Goal: Complete application form

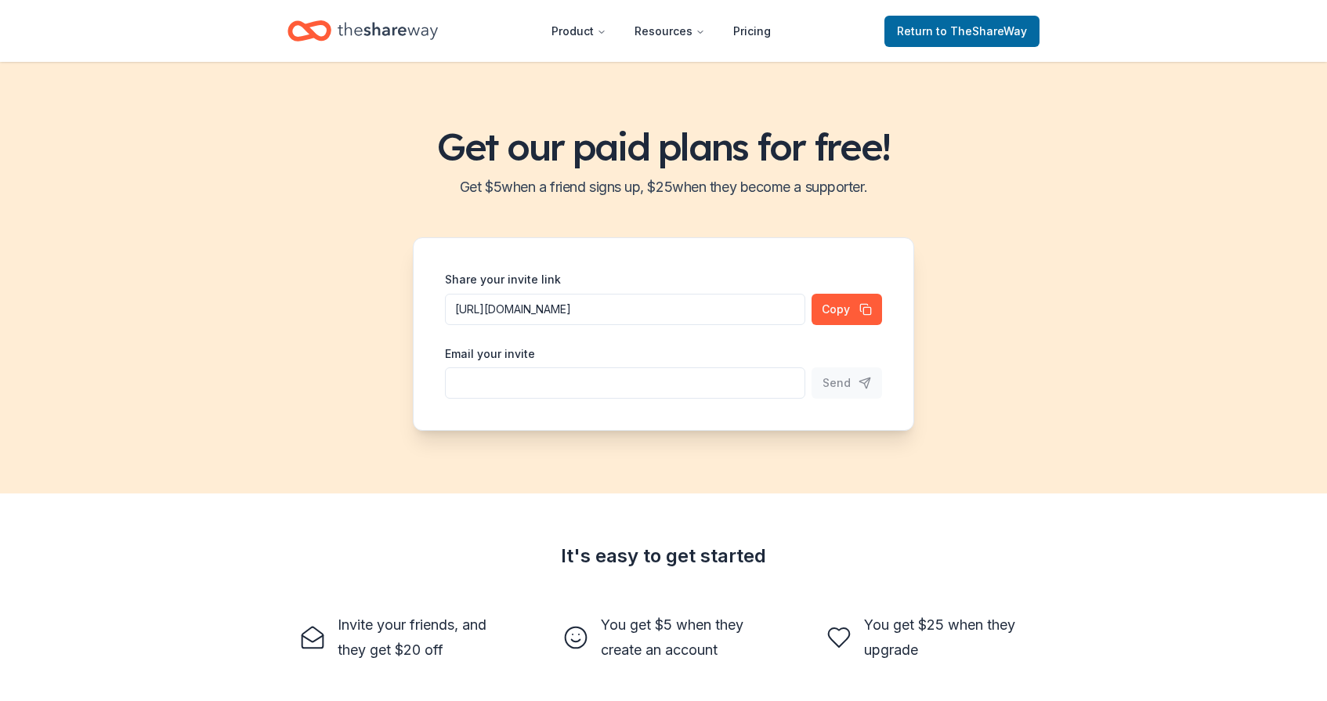
click at [385, 38] on icon "Home" at bounding box center [388, 31] width 100 height 32
click at [937, 43] on link "Return to TheShareWay" at bounding box center [962, 31] width 155 height 31
click at [937, 18] on link "Return to TheShareWay" at bounding box center [962, 31] width 155 height 31
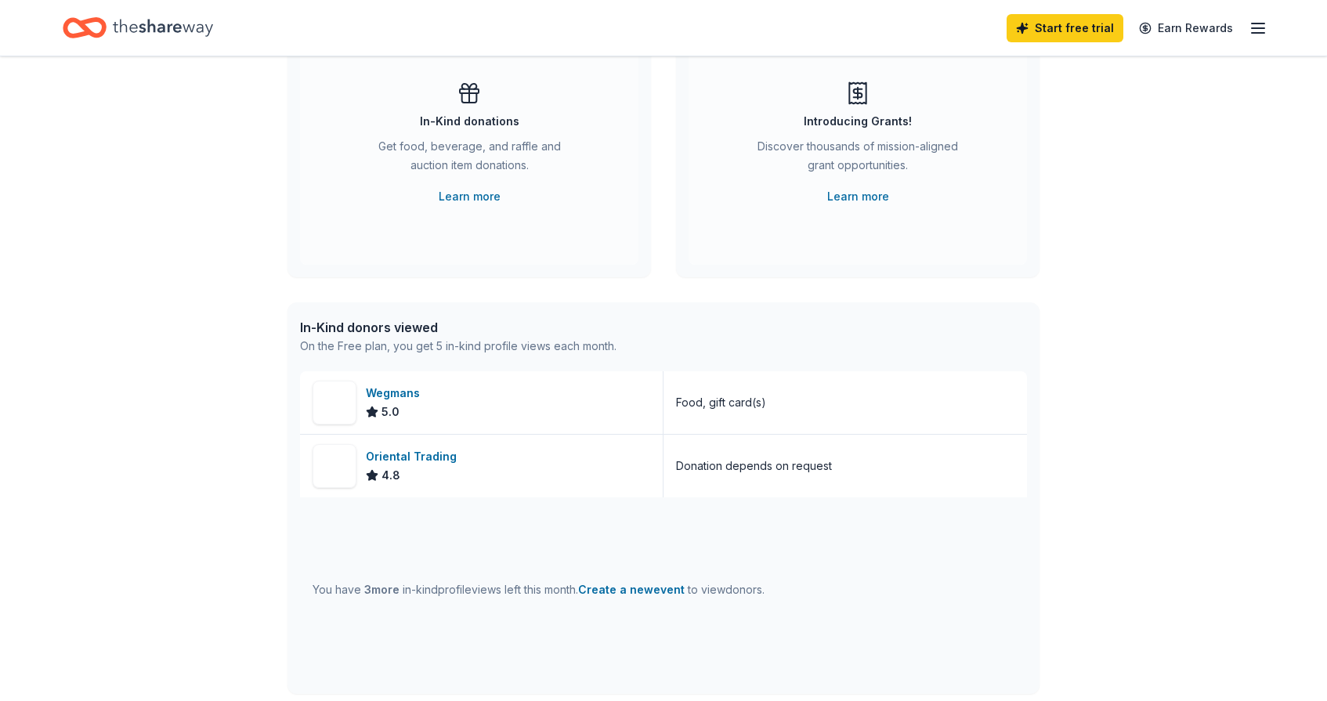
scroll to position [181, 0]
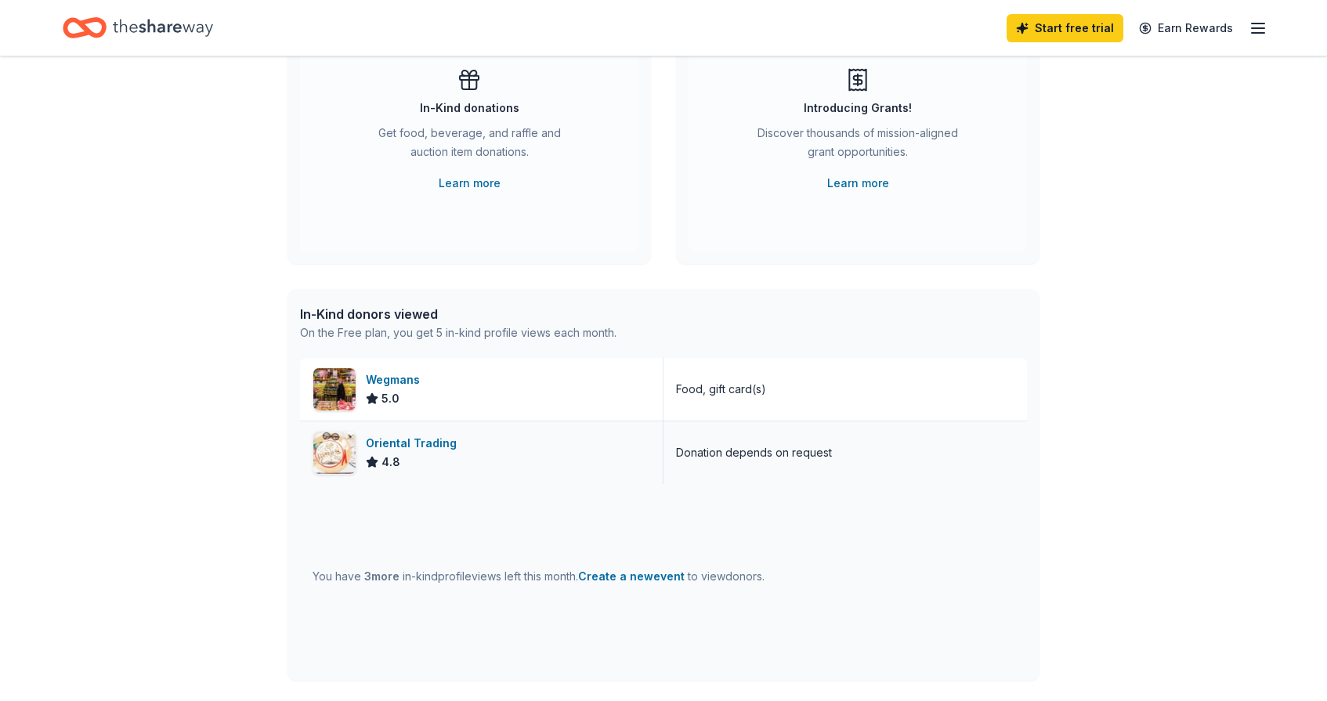
click at [427, 443] on div "Oriental Trading" at bounding box center [414, 443] width 97 height 19
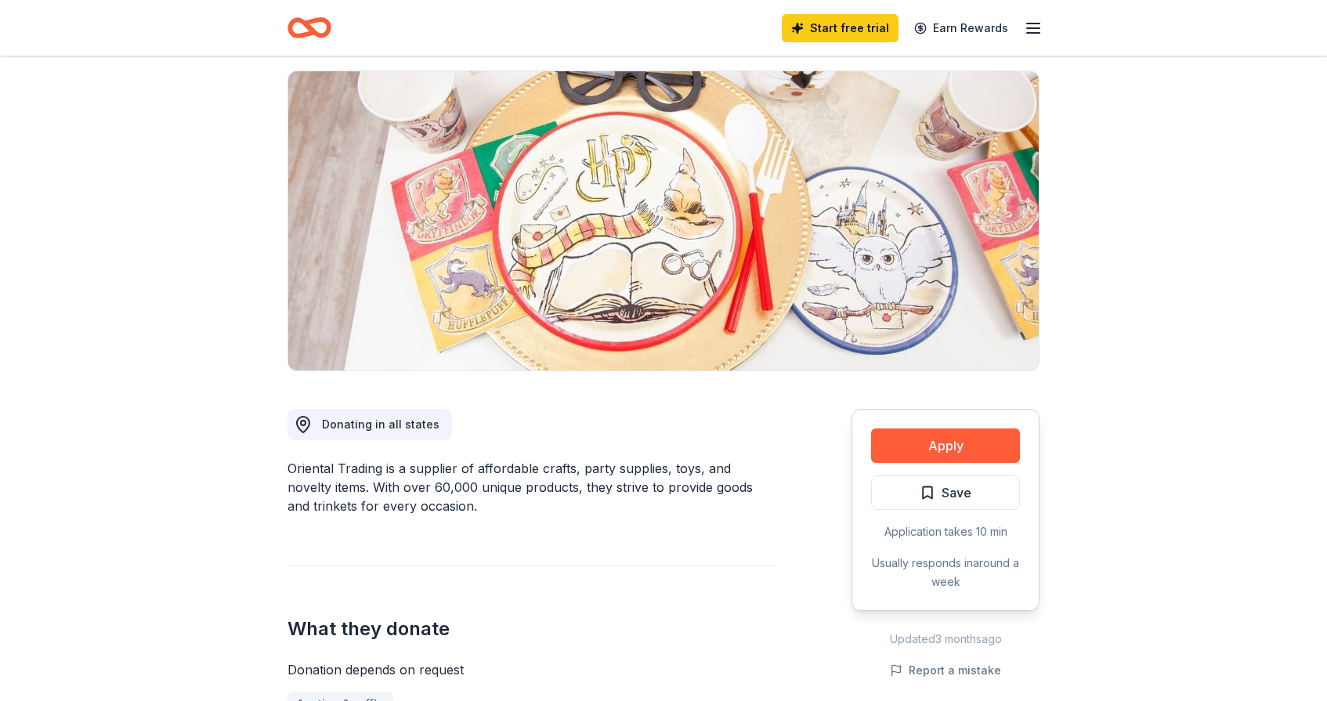
scroll to position [121, 0]
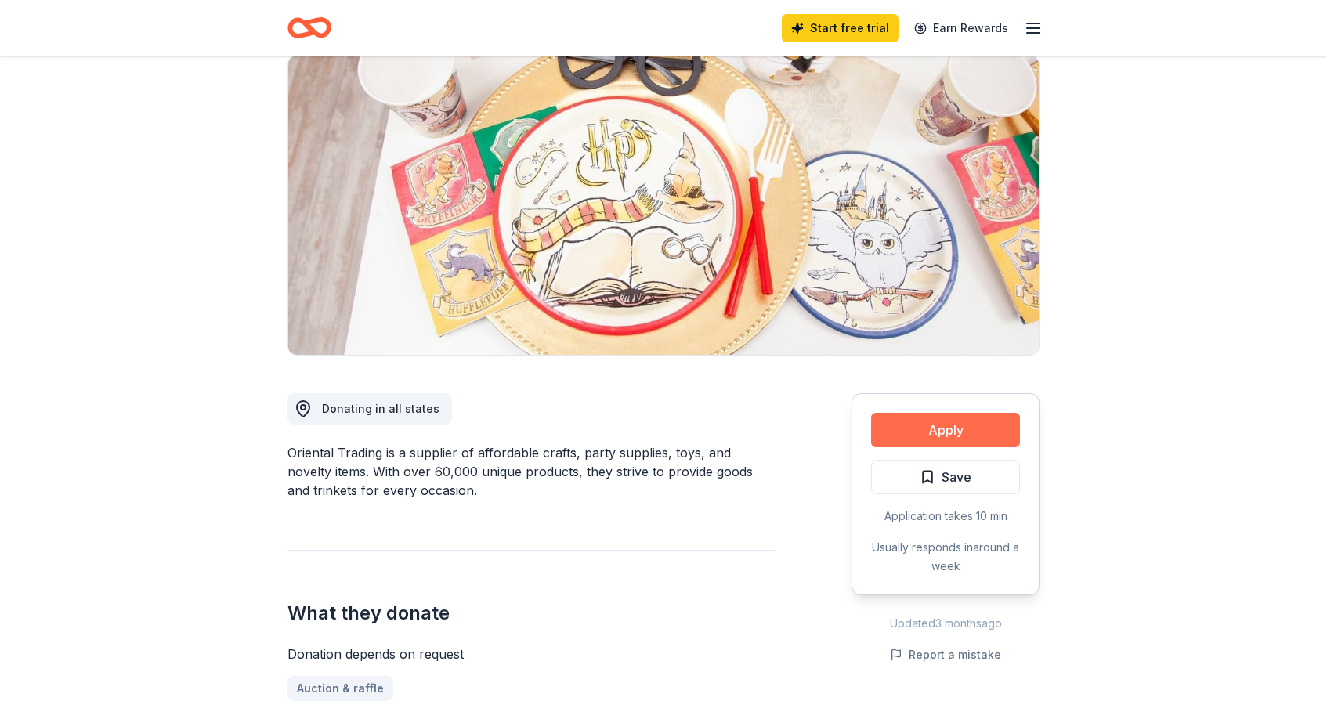
click at [930, 428] on button "Apply" at bounding box center [945, 430] width 149 height 34
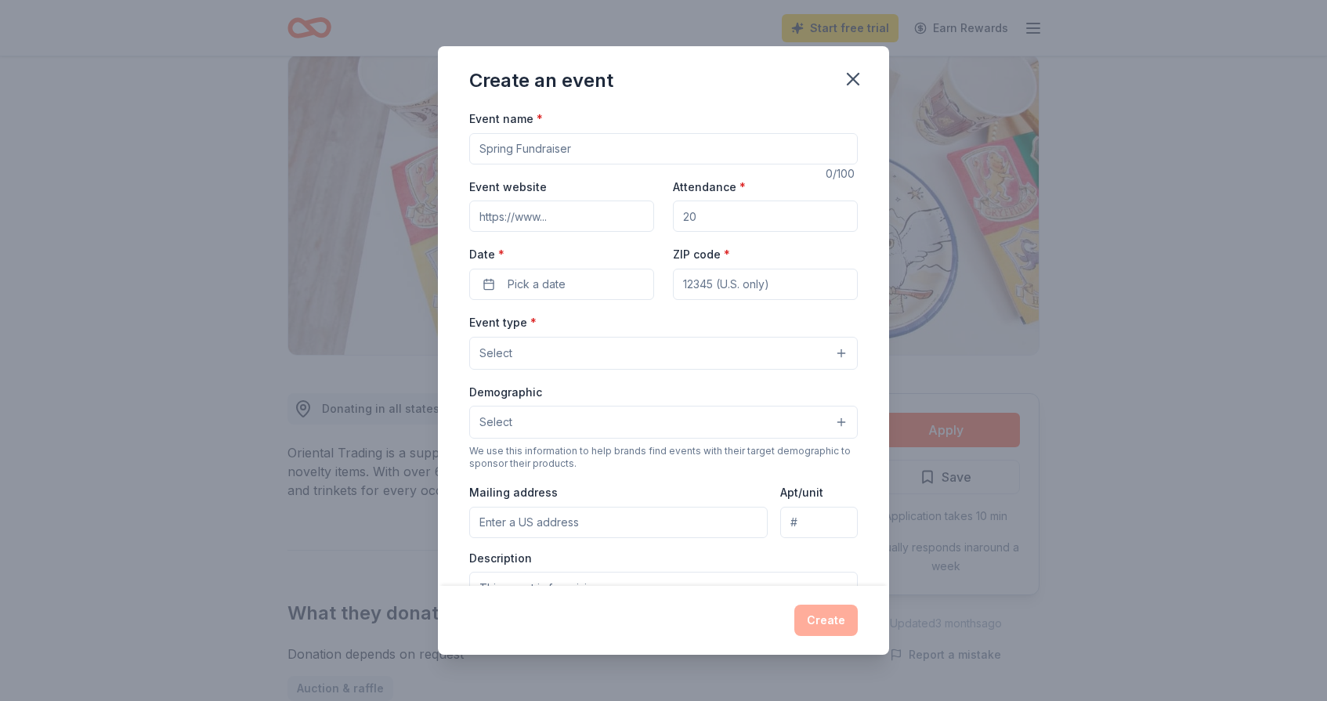
click at [546, 152] on input "Event name *" at bounding box center [663, 148] width 389 height 31
click at [616, 151] on input "Build strong relations with school staff including principal, assistant princip…" at bounding box center [663, 148] width 389 height 31
click at [713, 143] on input "Build strong relations with school staff including principal, assistant princip…" at bounding box center [663, 148] width 389 height 31
click at [598, 152] on input "Build strong relations with school staff including principal, assistant princip…" at bounding box center [663, 148] width 389 height 31
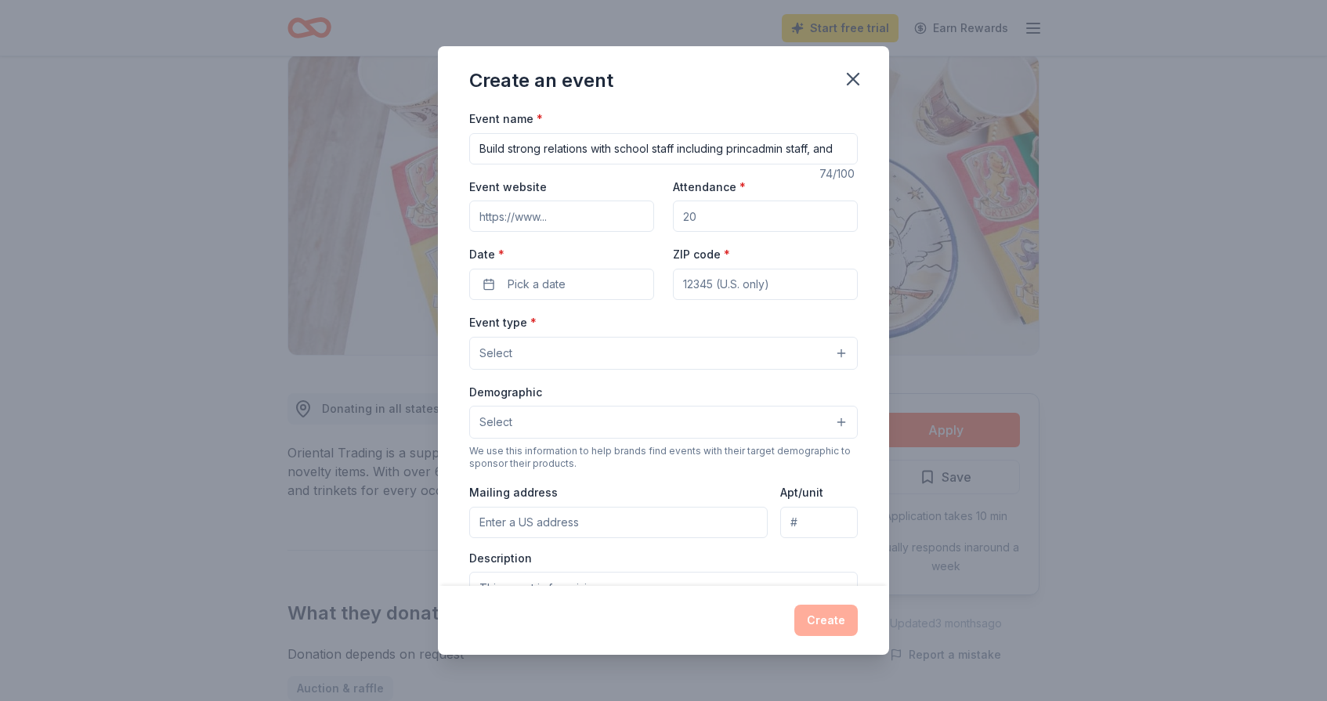
scroll to position [0, 0]
click at [800, 146] on input "Build strong relations with school staff,admin staff, and" at bounding box center [663, 148] width 389 height 31
type input "Build strong relations with school staff,admin staff, and moat importantly stud…"
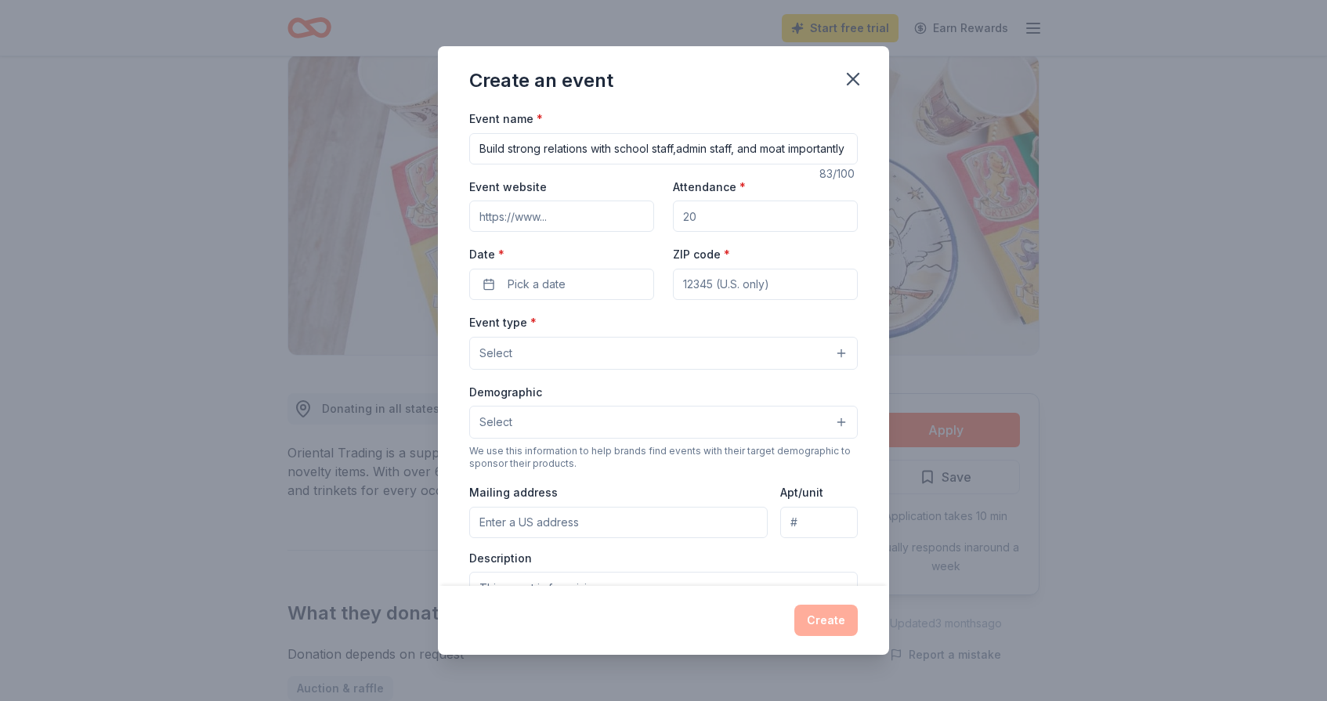
click at [575, 223] on input "Event website" at bounding box center [561, 216] width 185 height 31
click at [530, 216] on input "Event website" at bounding box center [561, 216] width 185 height 31
click at [502, 217] on input "Event website" at bounding box center [561, 216] width 185 height 31
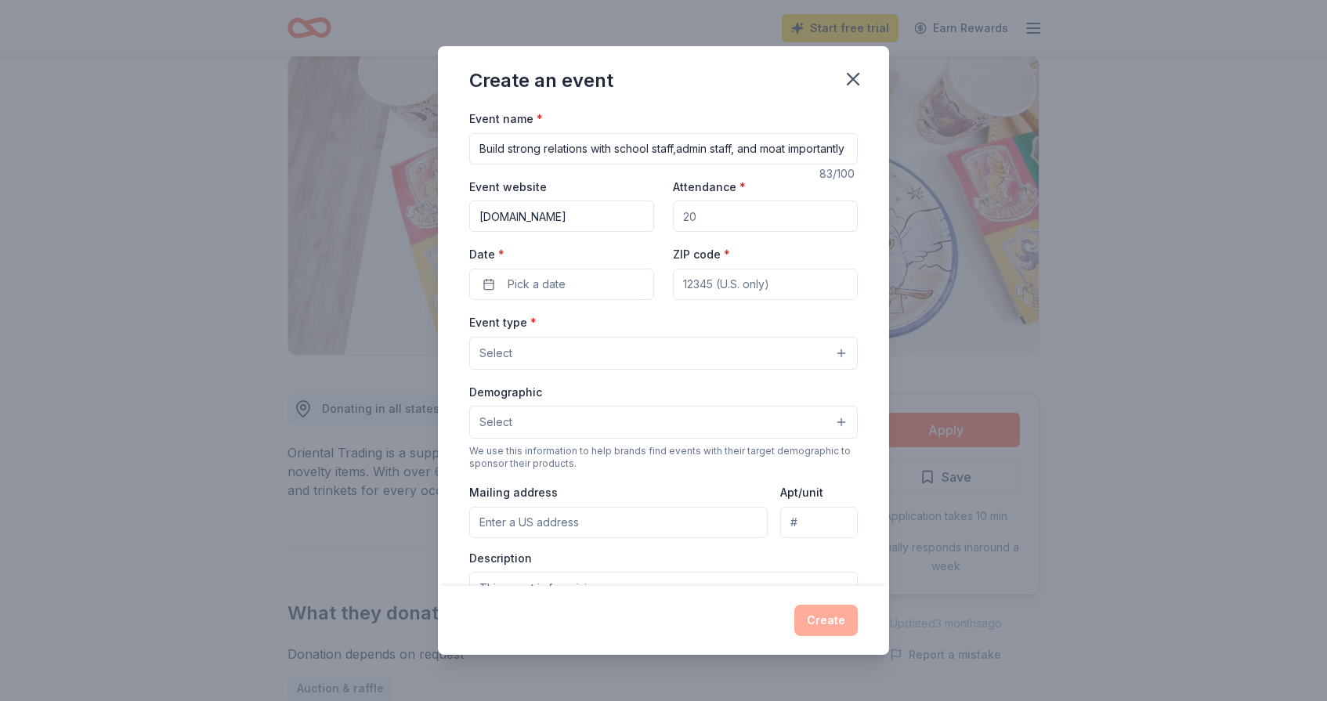
type input "Globalkids.org"
click at [702, 215] on input "Attendance *" at bounding box center [765, 216] width 185 height 31
type input "1"
type input "100"
click at [552, 280] on span "Pick a date" at bounding box center [537, 284] width 58 height 19
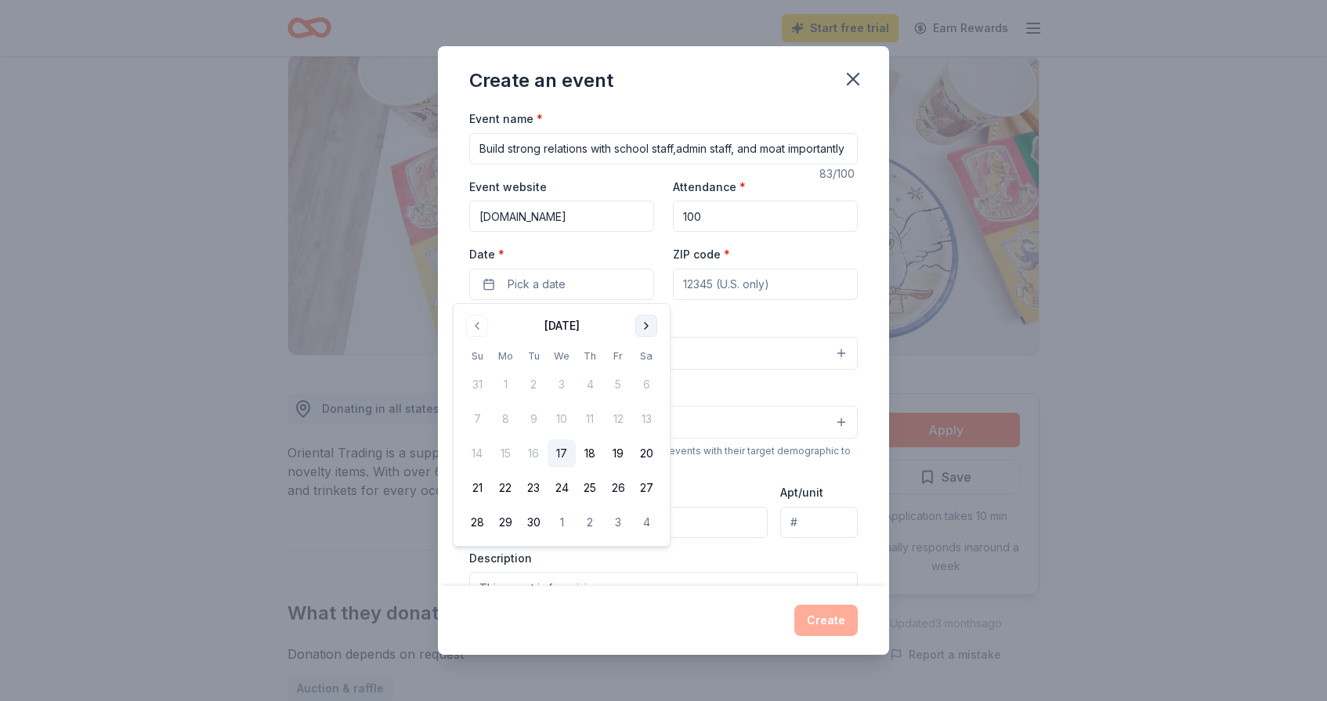
click at [642, 329] on button "Go to next month" at bounding box center [646, 326] width 22 height 22
click at [505, 523] on button "27" at bounding box center [505, 522] width 28 height 28
click at [793, 244] on div "Event website Globalkids.org Attendance * 100 Date * 10/27/2025 ZIP code *" at bounding box center [663, 238] width 389 height 123
click at [559, 357] on button "Select" at bounding box center [663, 353] width 389 height 33
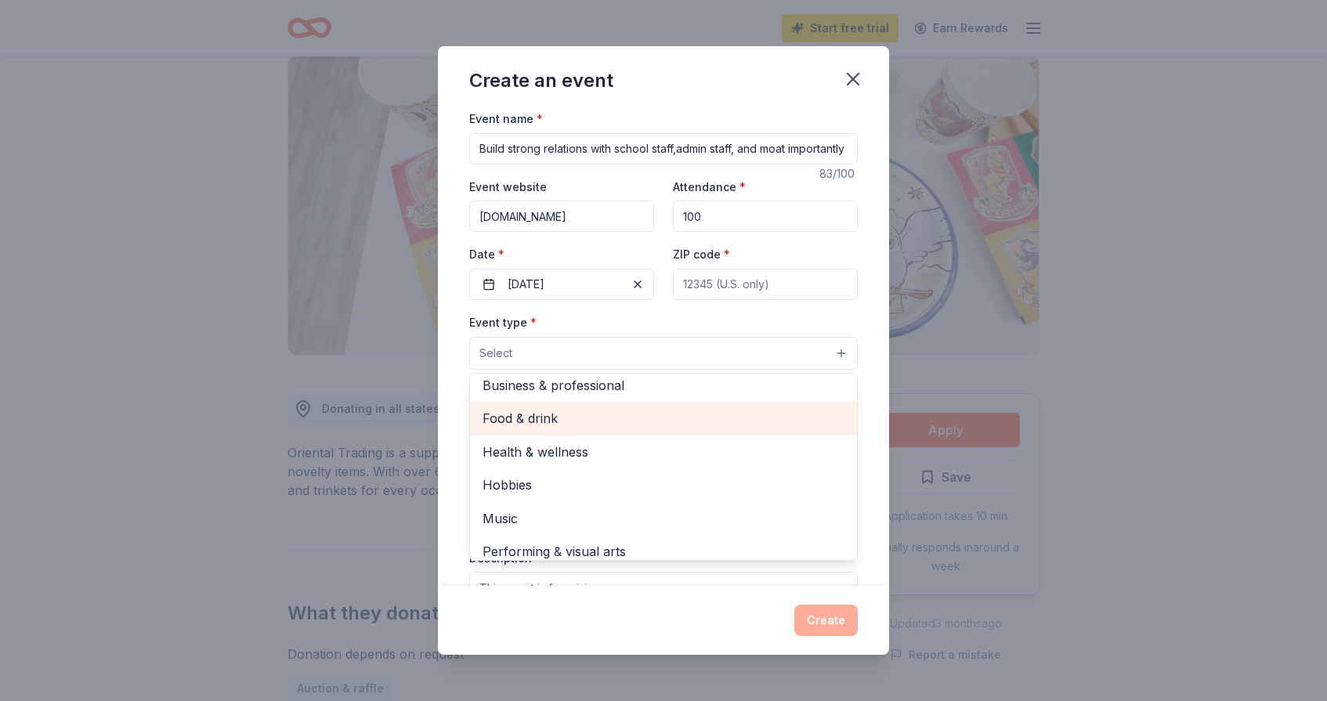
scroll to position [52, 0]
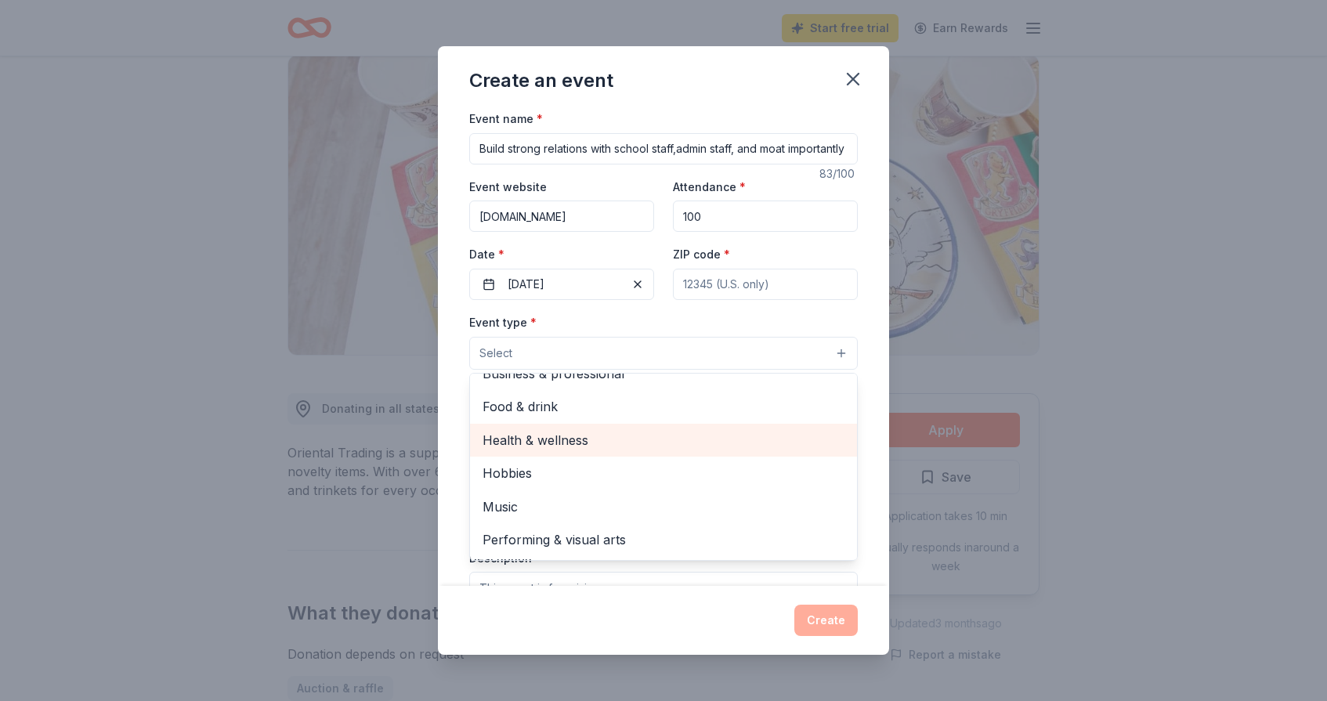
click at [533, 436] on span "Health & wellness" at bounding box center [664, 440] width 362 height 20
click at [538, 439] on span "Food & drink" at bounding box center [664, 442] width 362 height 20
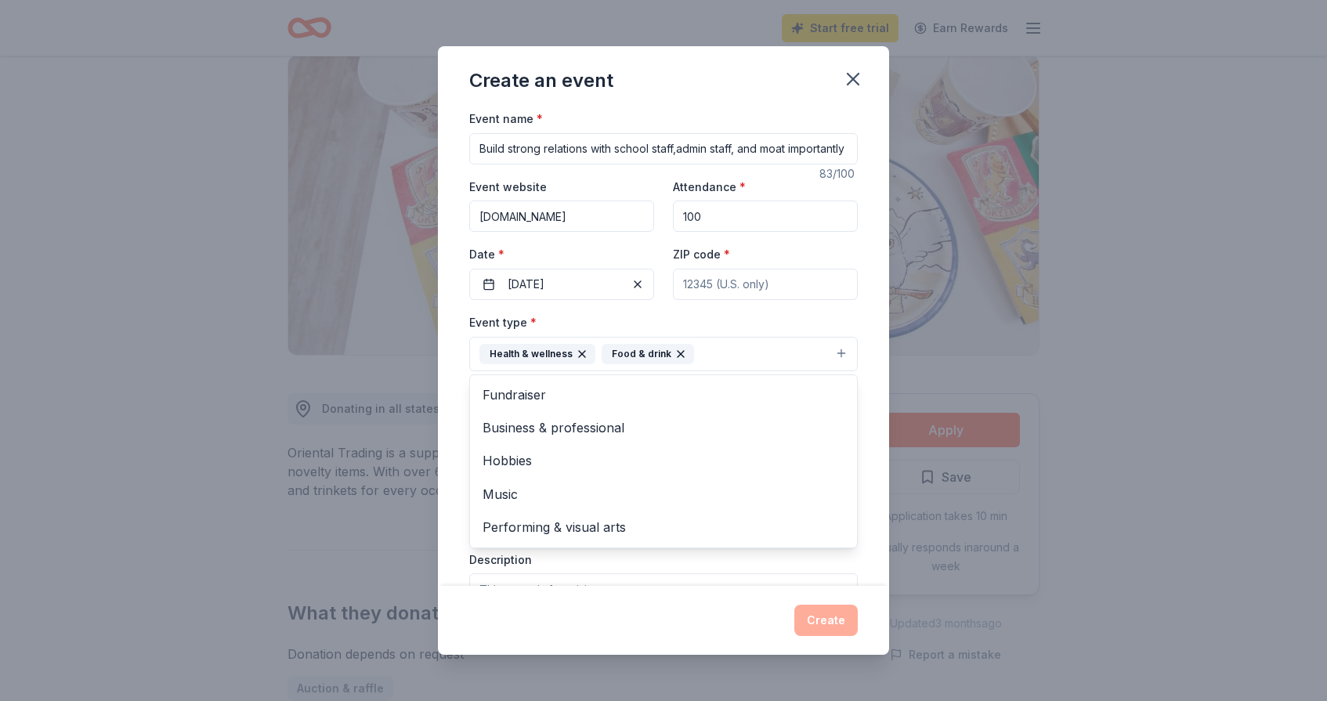
click at [582, 617] on div "Create an event Event name * Build strong relations with school staff,admin sta…" at bounding box center [663, 350] width 451 height 609
click at [541, 433] on button "Select" at bounding box center [663, 423] width 389 height 33
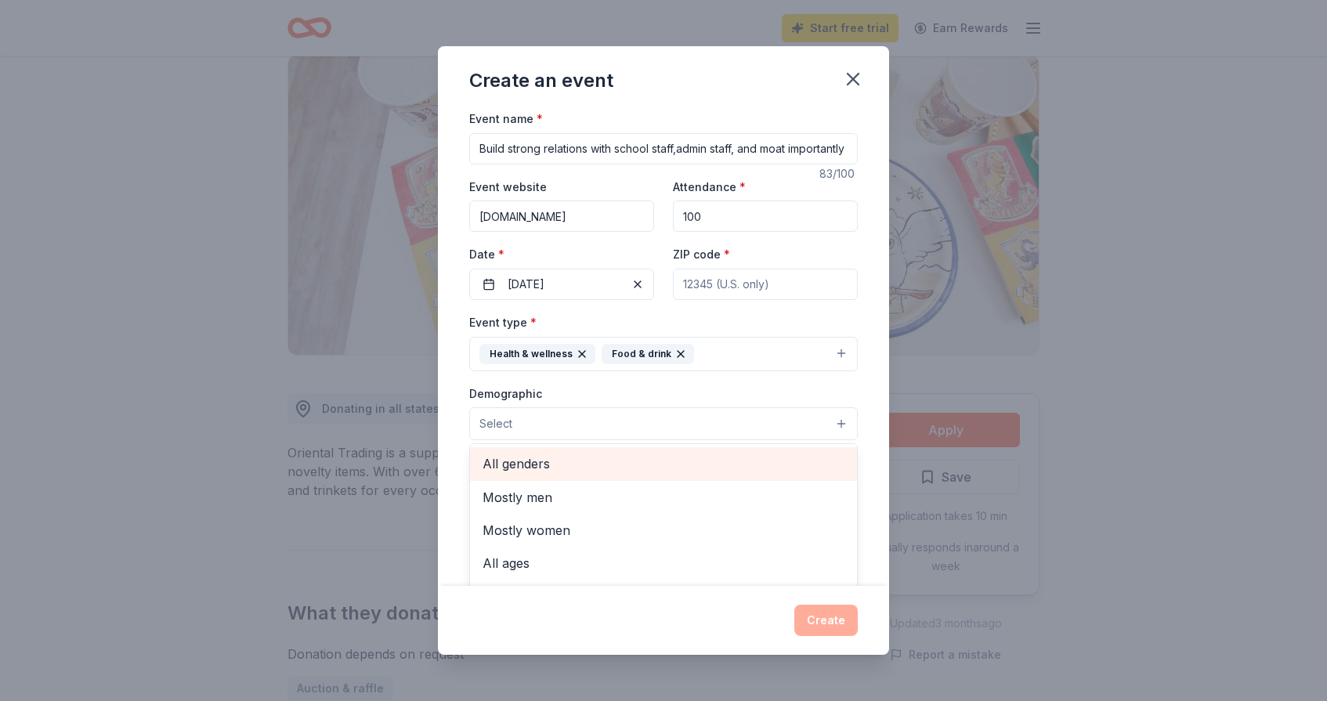
click at [512, 461] on span "All genders" at bounding box center [664, 464] width 362 height 20
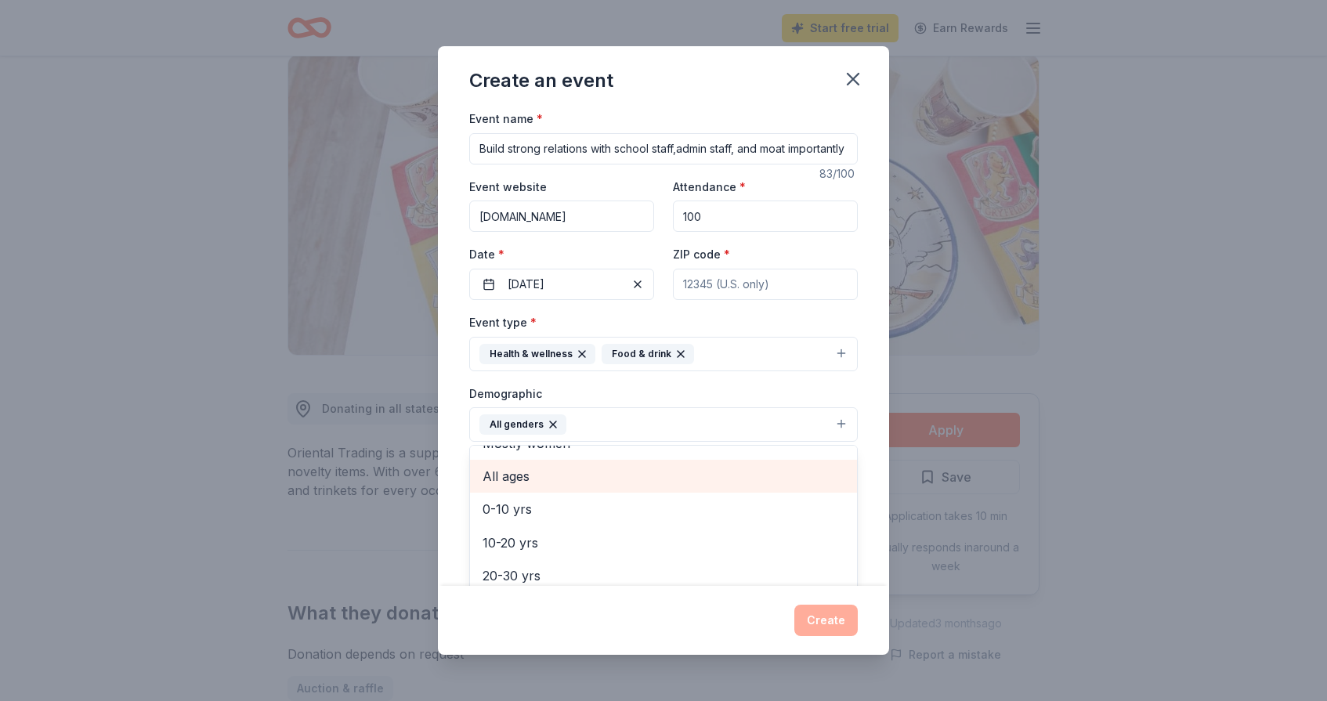
scroll to position [71, 0]
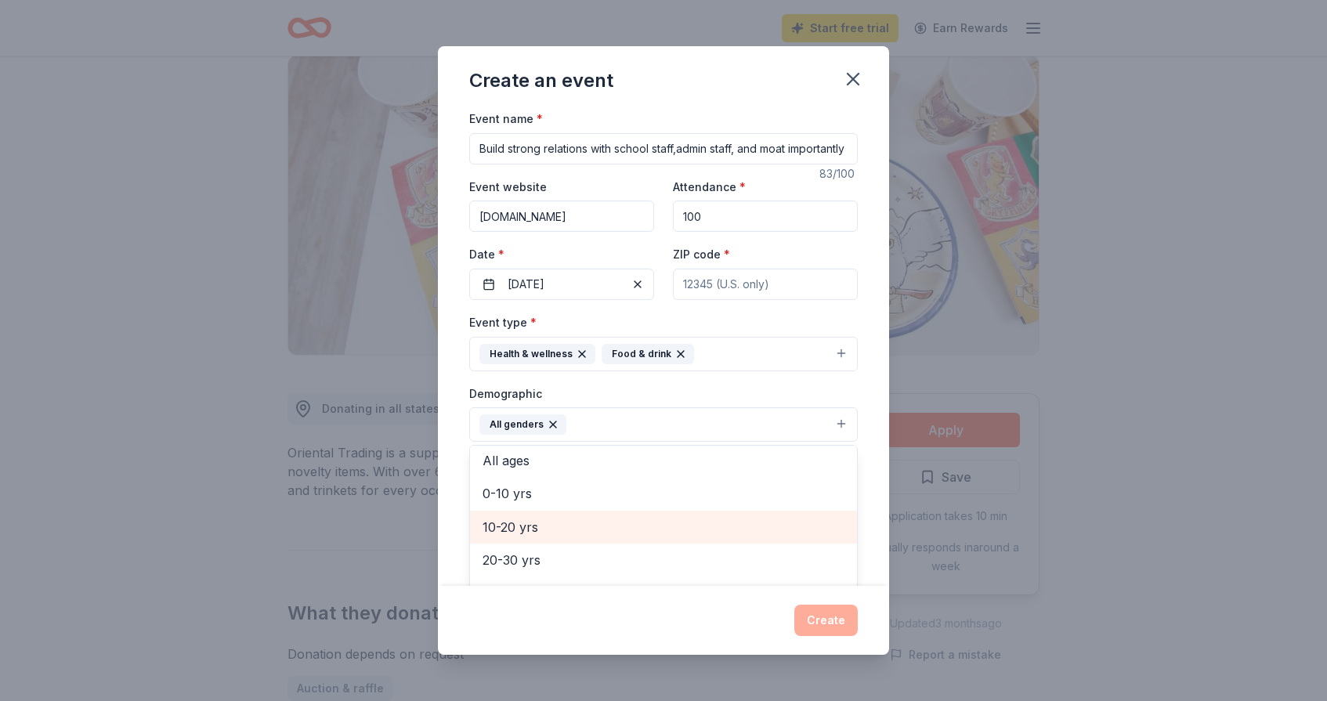
click at [516, 521] on span "10-20 yrs" at bounding box center [664, 527] width 362 height 20
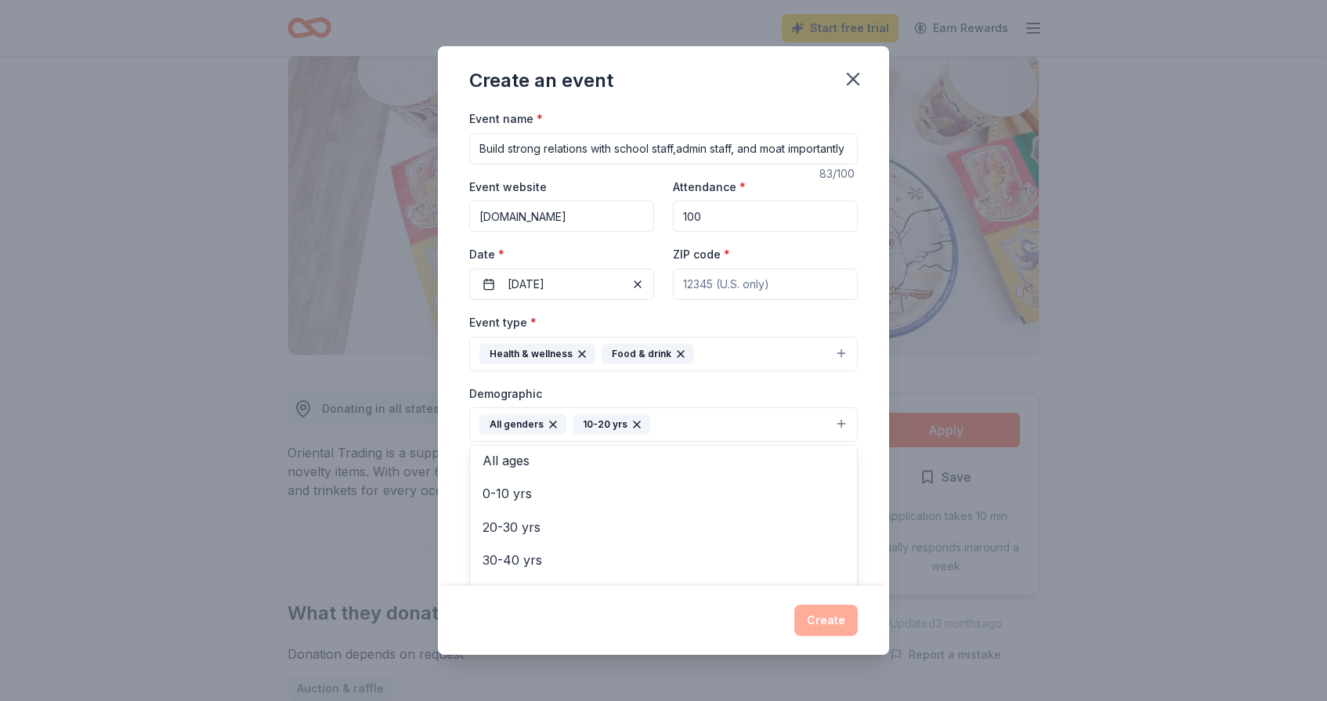
click at [539, 608] on div "Create an event Event name * Build strong relations with school staff,admin sta…" at bounding box center [663, 350] width 451 height 609
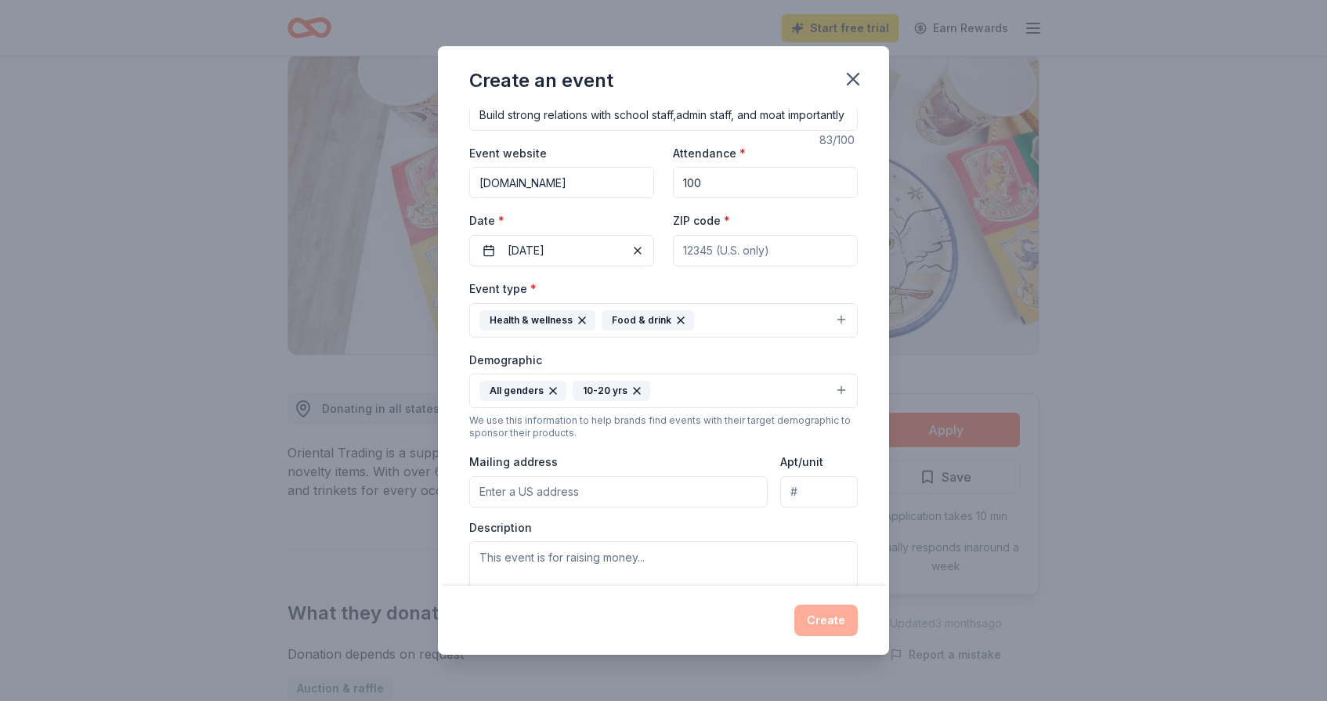
scroll to position [42, 0]
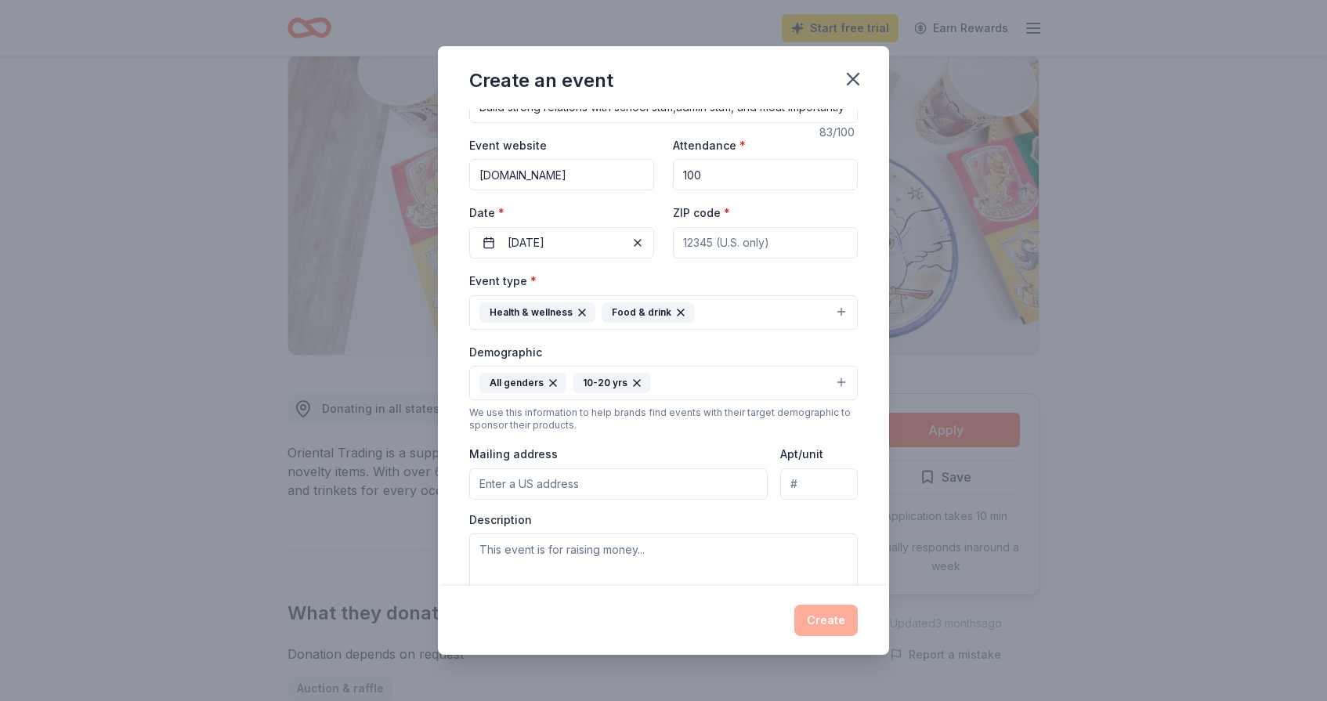
click at [501, 492] on input "Mailing address" at bounding box center [618, 484] width 299 height 31
type input "Steven Blitzer-Global Kids/Bronxdale"
click at [672, 431] on div "We use this information to help brands find events with their target demographi…" at bounding box center [663, 419] width 389 height 25
click at [816, 486] on input "Apt/unit" at bounding box center [819, 484] width 78 height 31
type input "Bronxdale"
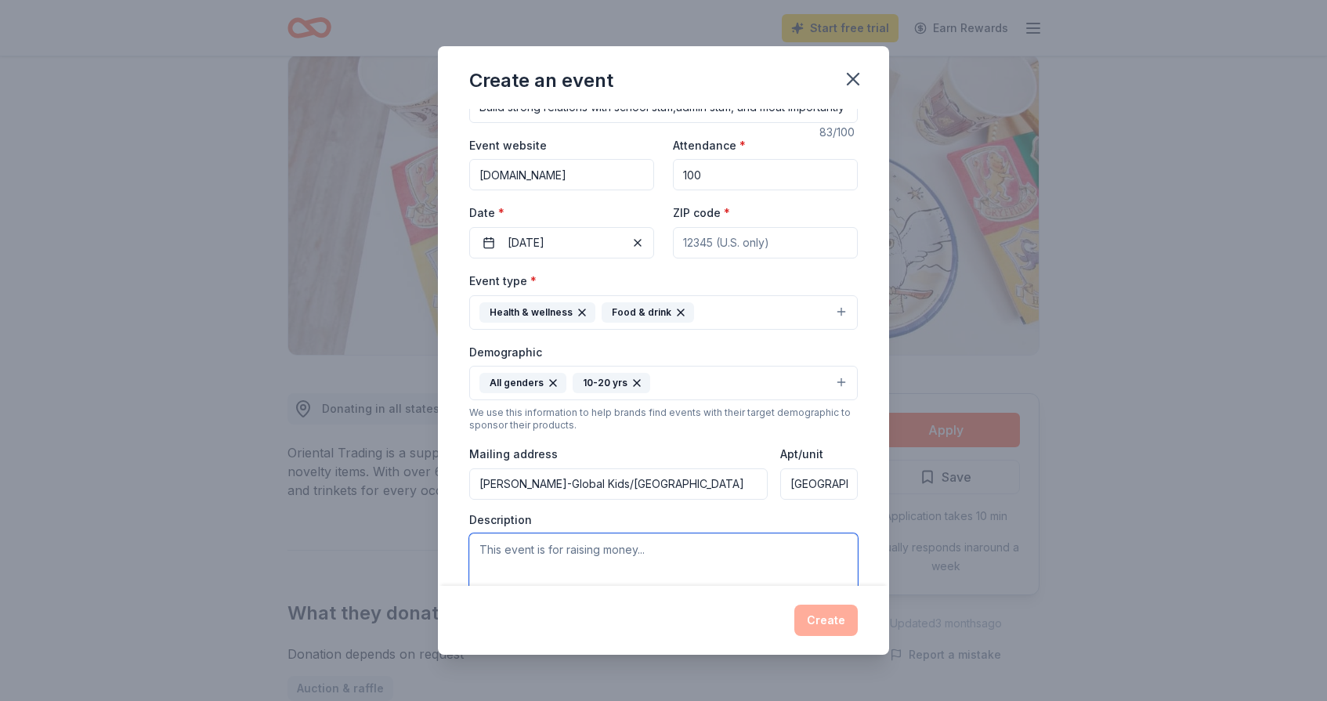
click at [575, 556] on textarea at bounding box center [663, 569] width 389 height 71
drag, startPoint x: 531, startPoint y: 549, endPoint x: 476, endPoint y: 550, distance: 55.6
click at [476, 550] on textarea "This is an ongoing e" at bounding box center [663, 569] width 389 height 71
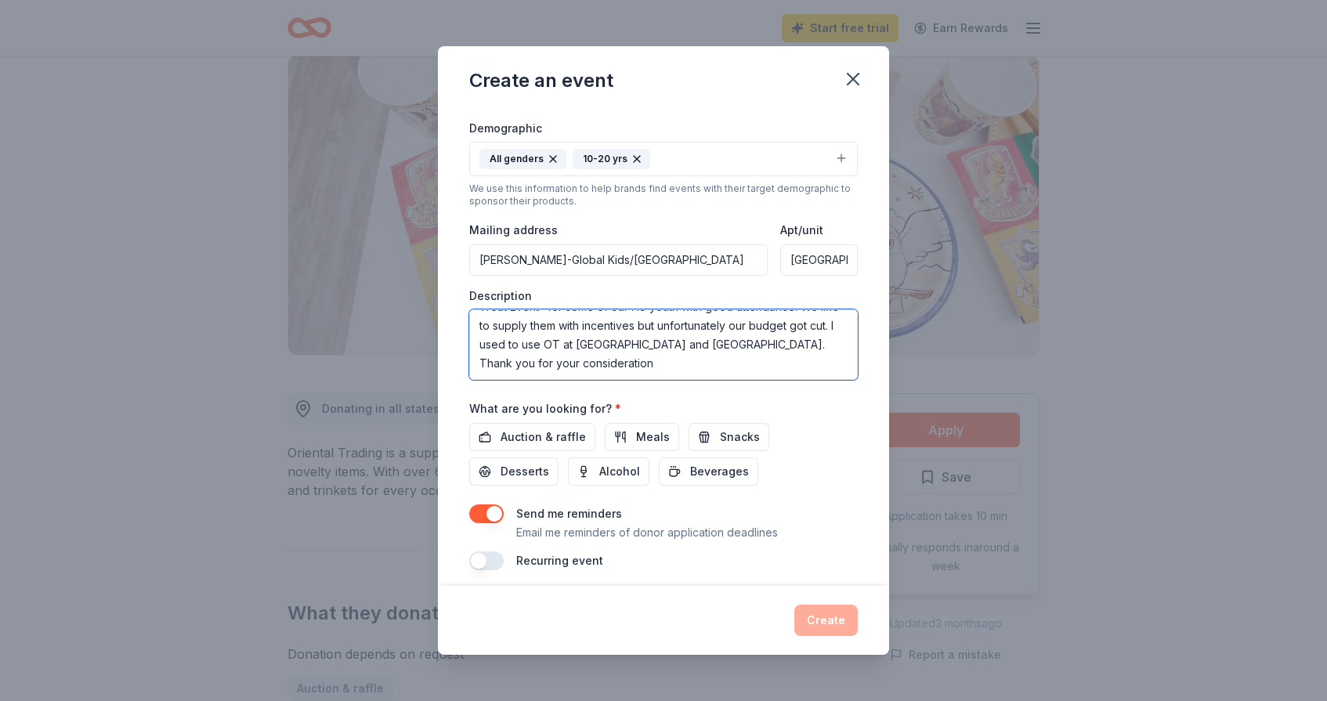
scroll to position [275, 0]
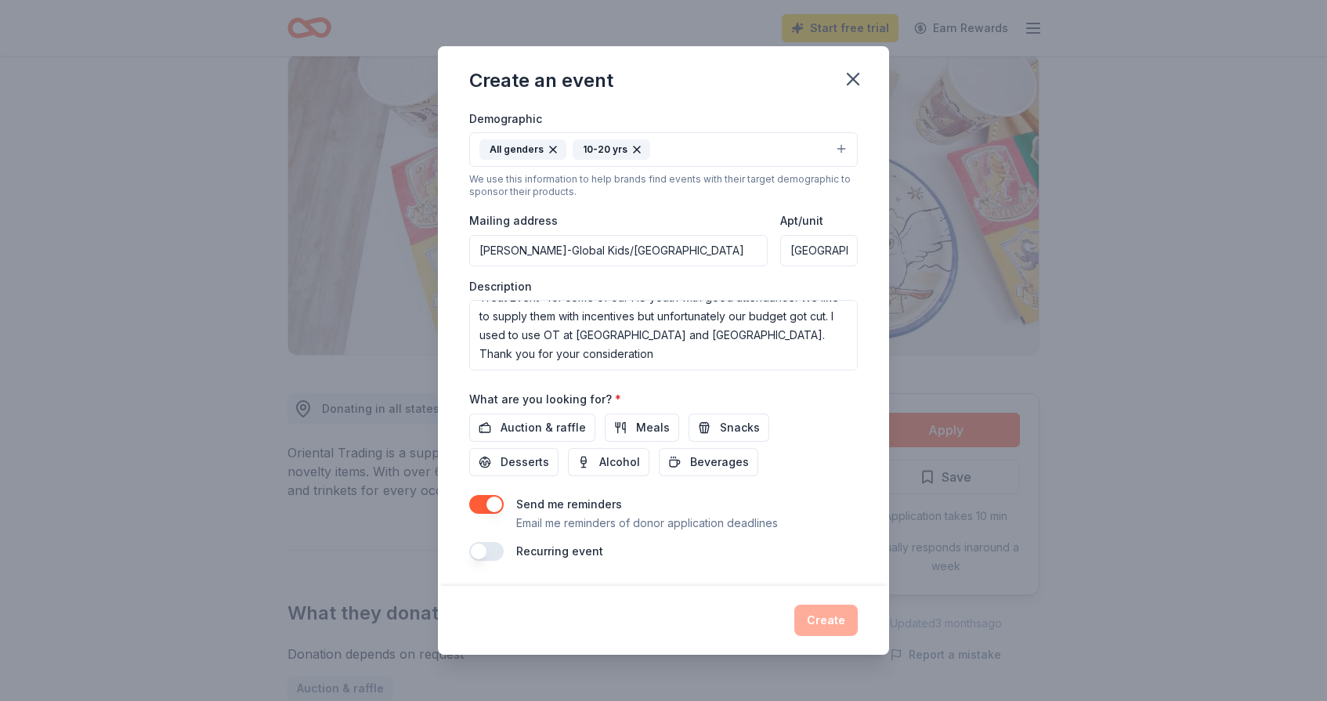
click at [498, 552] on button "button" at bounding box center [486, 551] width 34 height 19
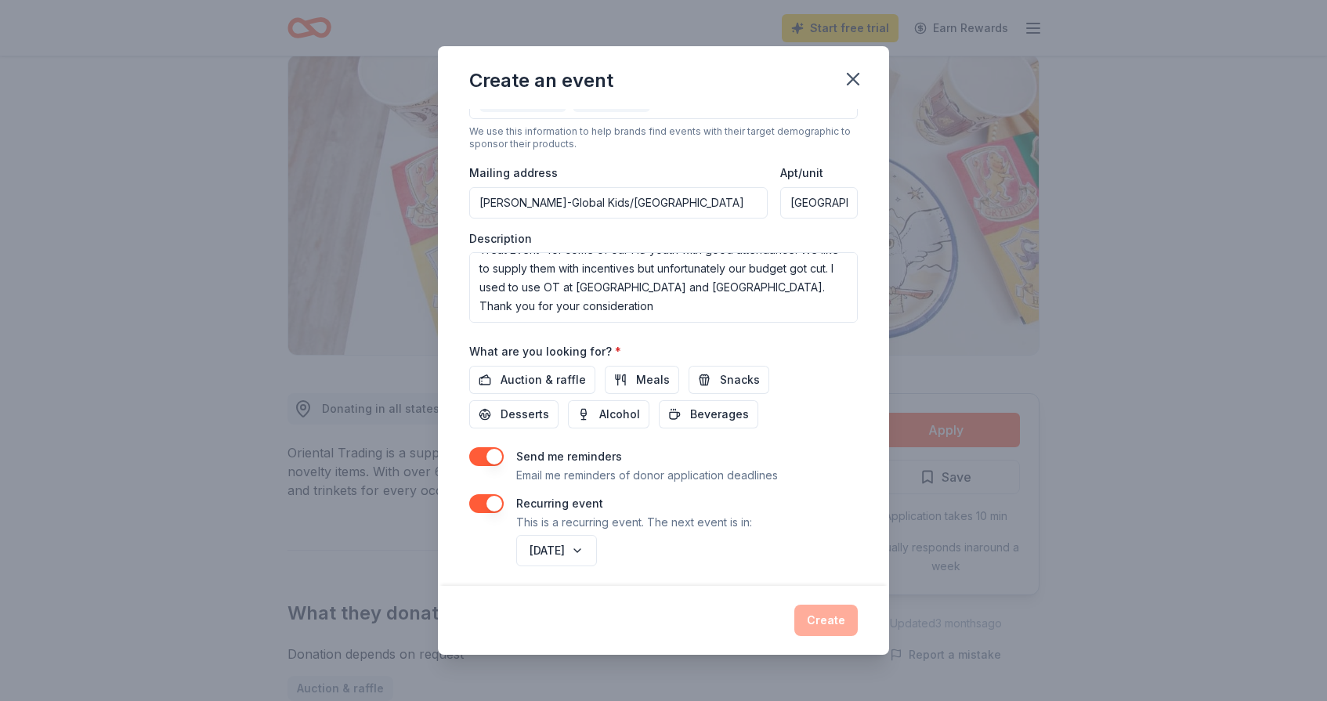
scroll to position [331, 0]
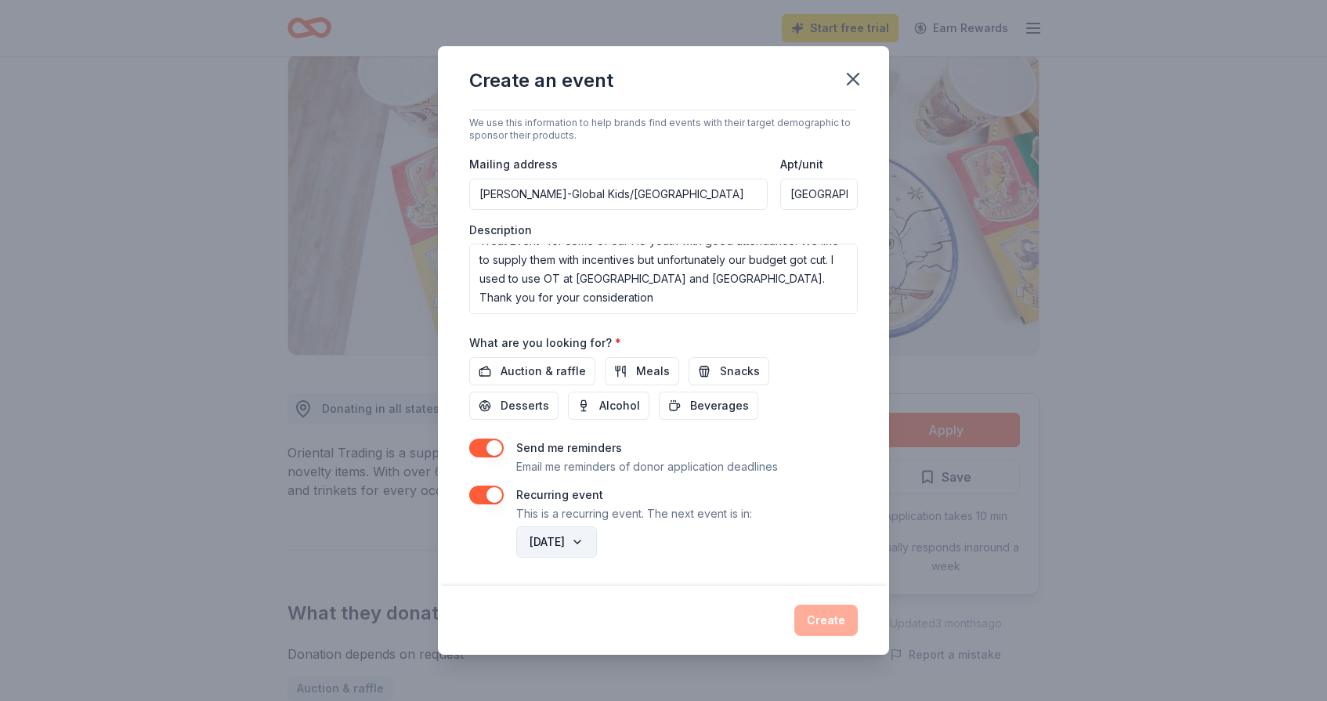
click at [597, 545] on button "October 2026" at bounding box center [556, 542] width 81 height 31
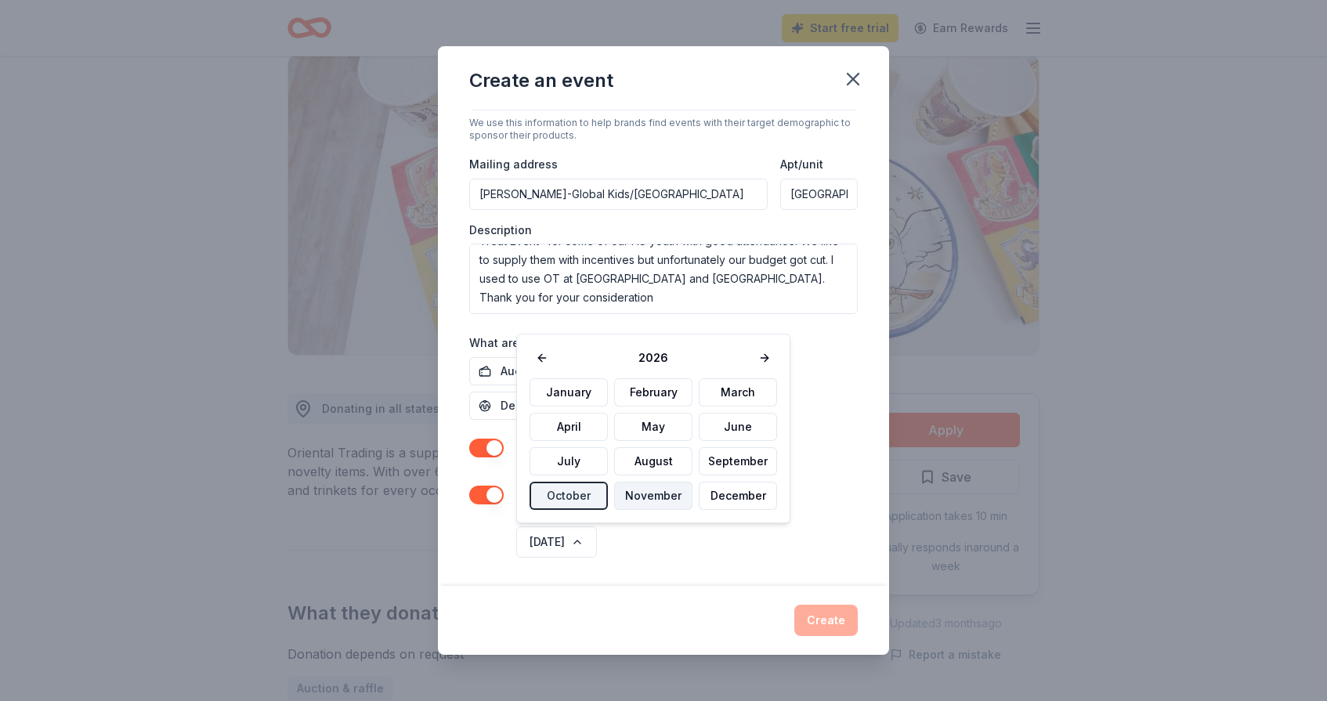
click at [645, 495] on button "November" at bounding box center [653, 496] width 78 height 28
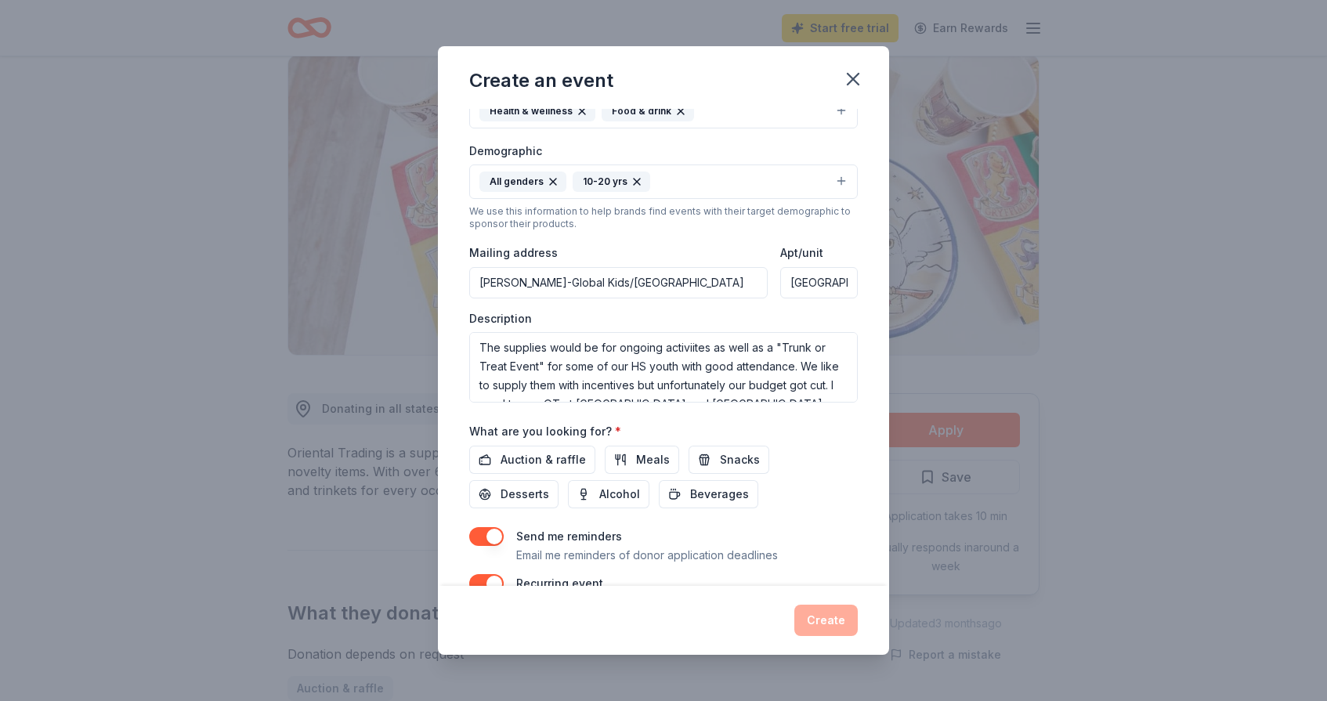
scroll to position [0, 0]
click at [733, 370] on textarea "The supplies would be for ongoing activiites as well as a "Trunk or Treat Event…" at bounding box center [663, 367] width 389 height 71
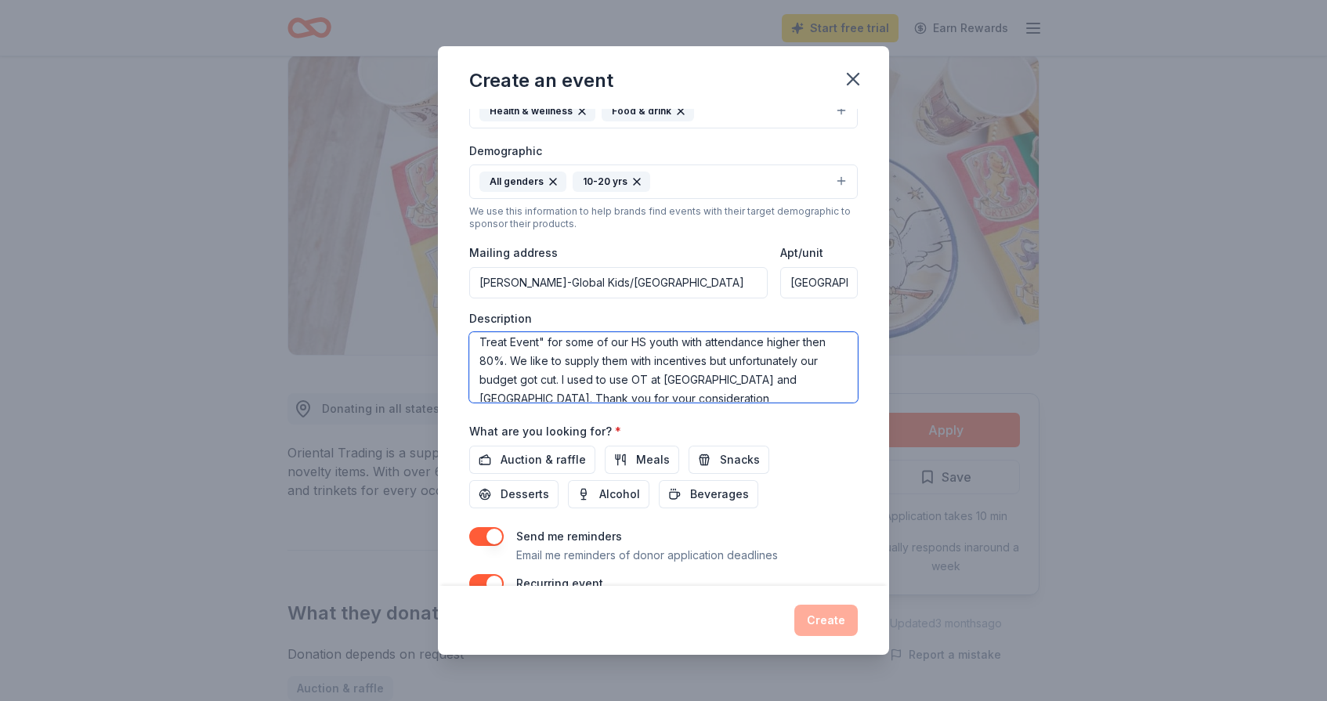
scroll to position [27, 0]
click at [654, 359] on textarea "The supplies would be for ongoing activiites as well as a "Trunk or Treat Event…" at bounding box center [663, 367] width 389 height 71
click at [765, 499] on div "Auction & raffle Meals Snacks Desserts Alcohol Beverages" at bounding box center [663, 477] width 389 height 63
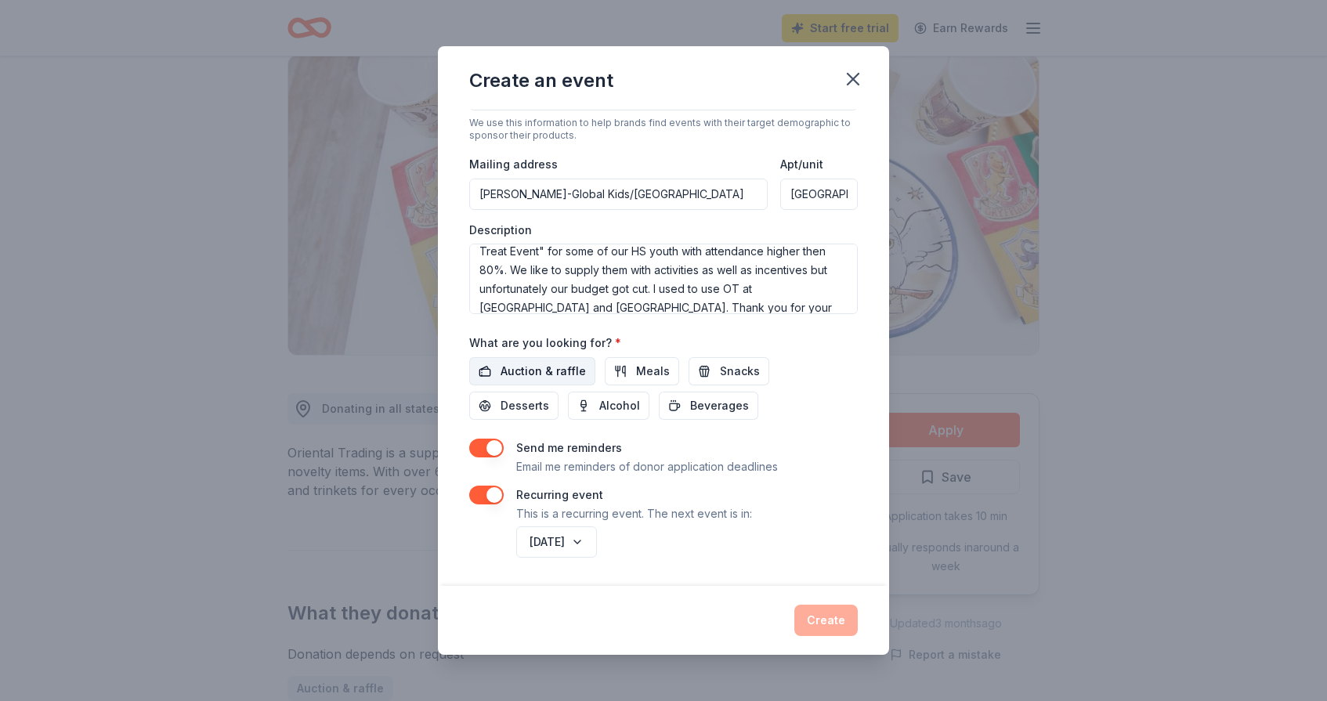
click at [561, 372] on span "Auction & raffle" at bounding box center [543, 371] width 85 height 19
click at [657, 270] on textarea "The supplies would be for ongoing activiites as well as a "Trunk or Treat Event…" at bounding box center [663, 279] width 389 height 71
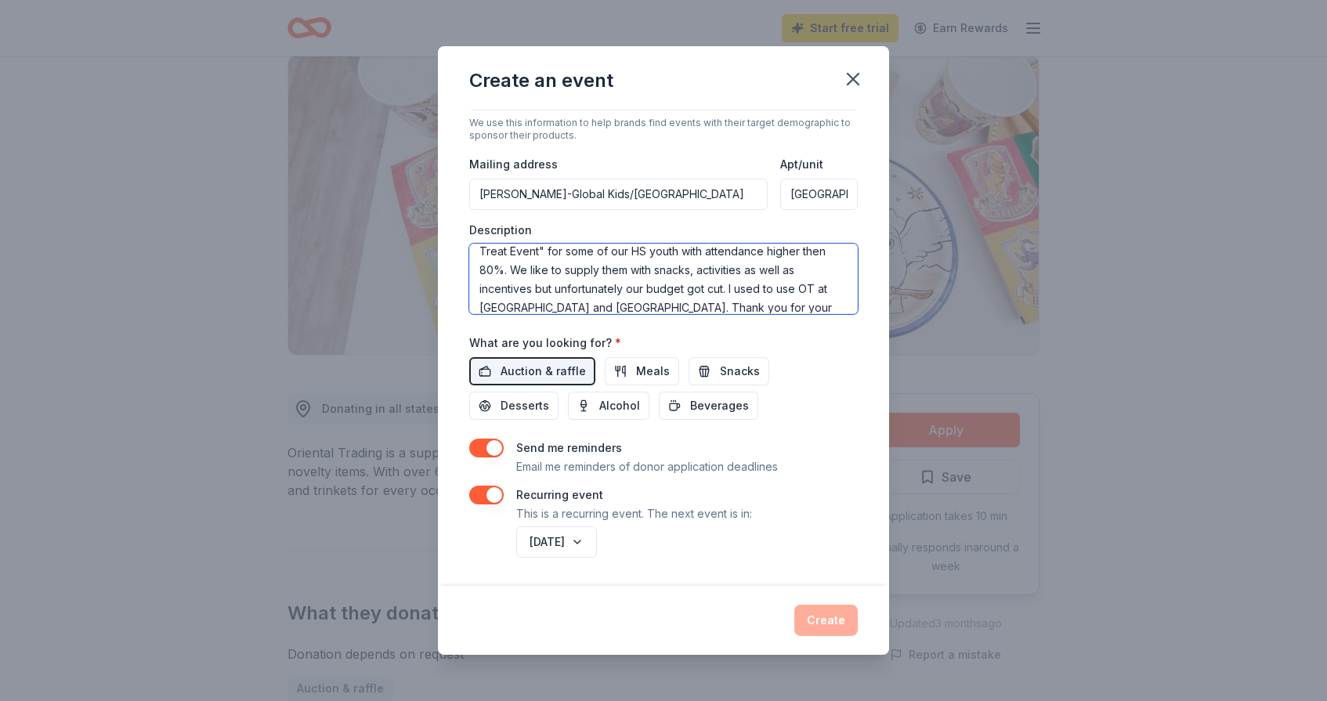
click at [744, 271] on textarea "The supplies would be for ongoing activiites as well as a "Trunk or Treat Event…" at bounding box center [663, 279] width 389 height 71
type textarea "The supplies would be for ongoing activiites as well as a "Trunk or Treat Event…"
click at [563, 375] on span "Auction & raffle" at bounding box center [543, 371] width 85 height 19
click at [720, 377] on span "Snacks" at bounding box center [740, 371] width 40 height 19
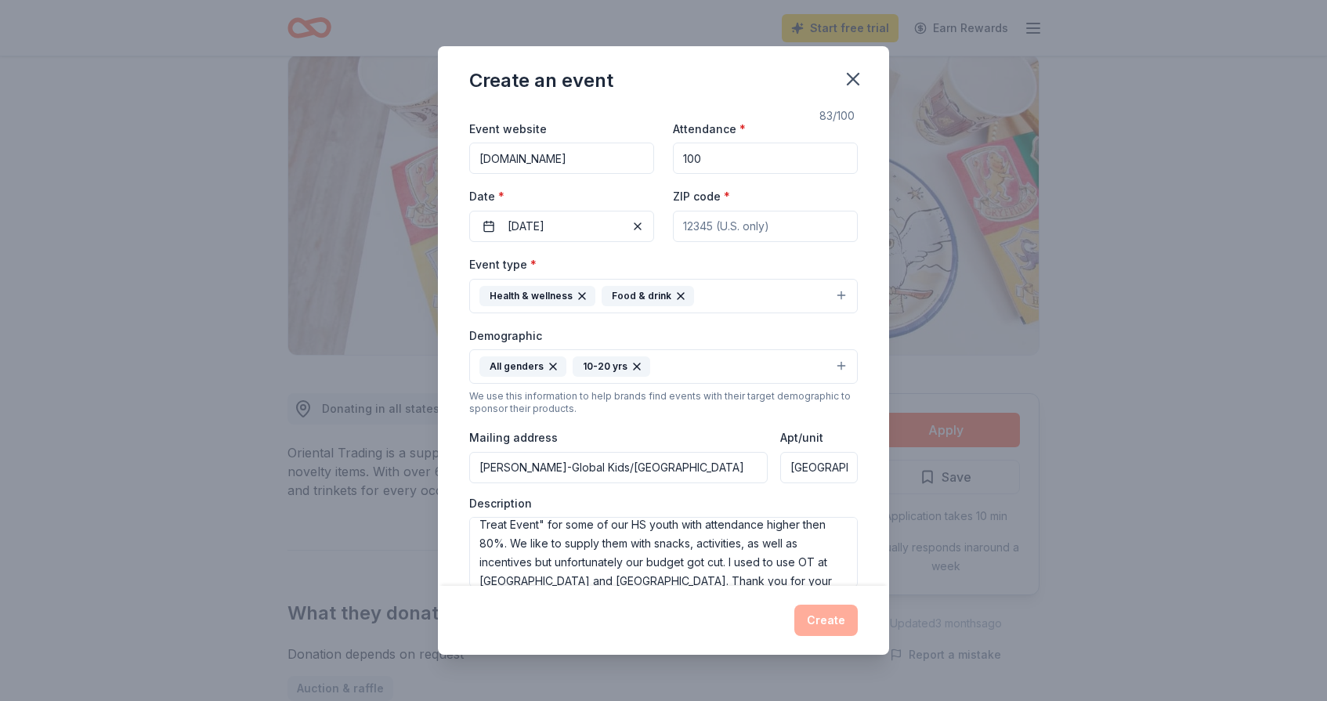
scroll to position [0, 0]
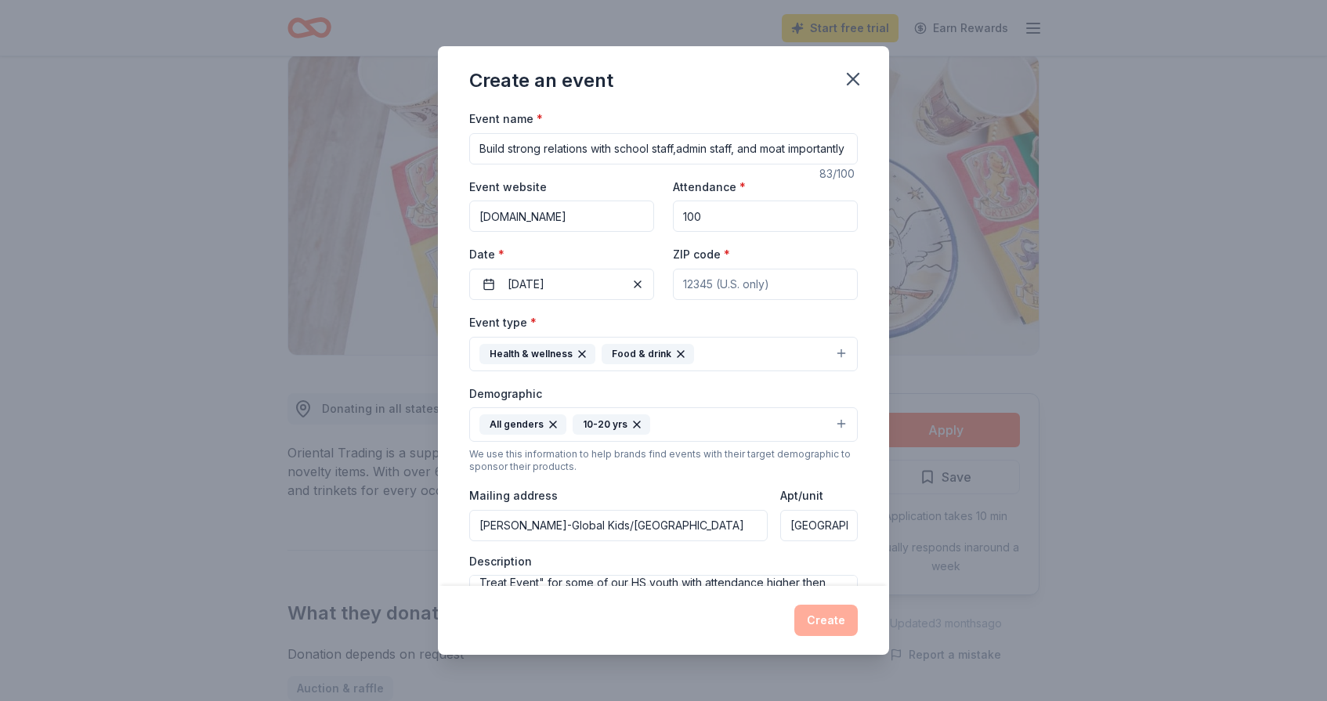
click at [711, 282] on input "ZIP code *" at bounding box center [765, 284] width 185 height 31
type input "10469"
click at [707, 215] on input "100" at bounding box center [765, 216] width 185 height 31
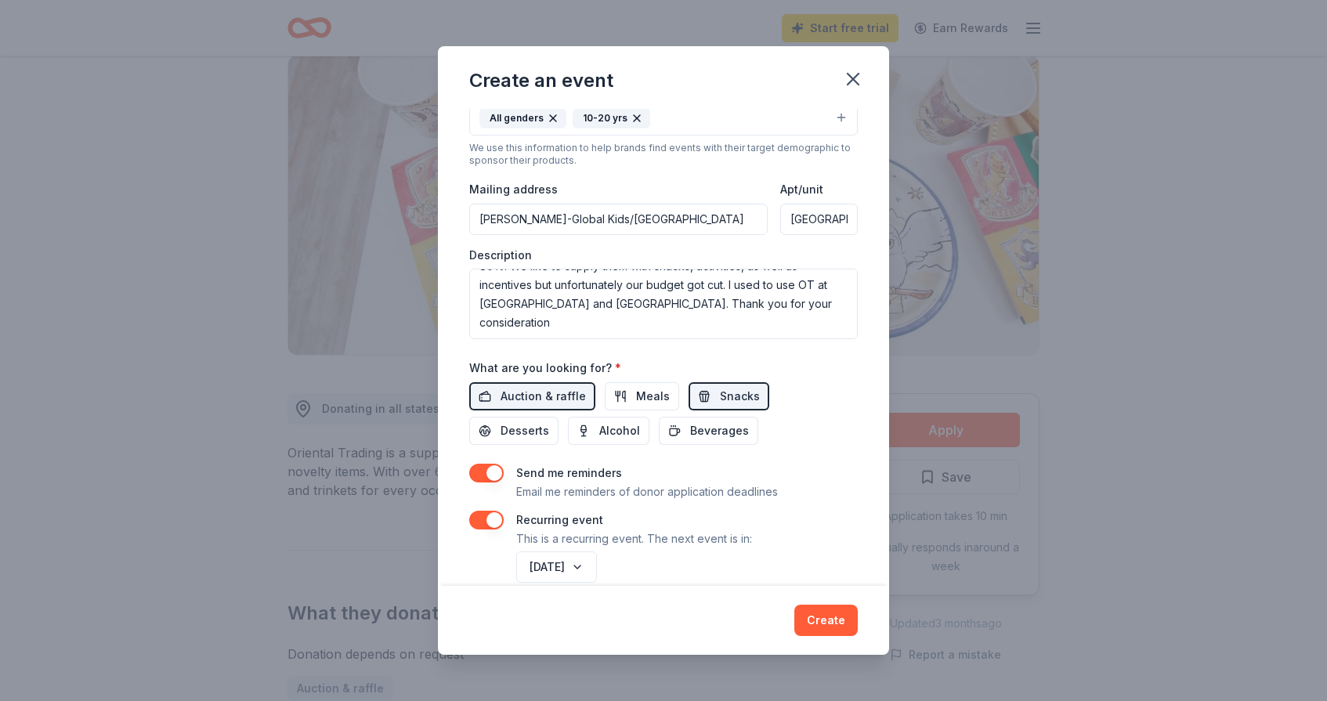
scroll to position [331, 0]
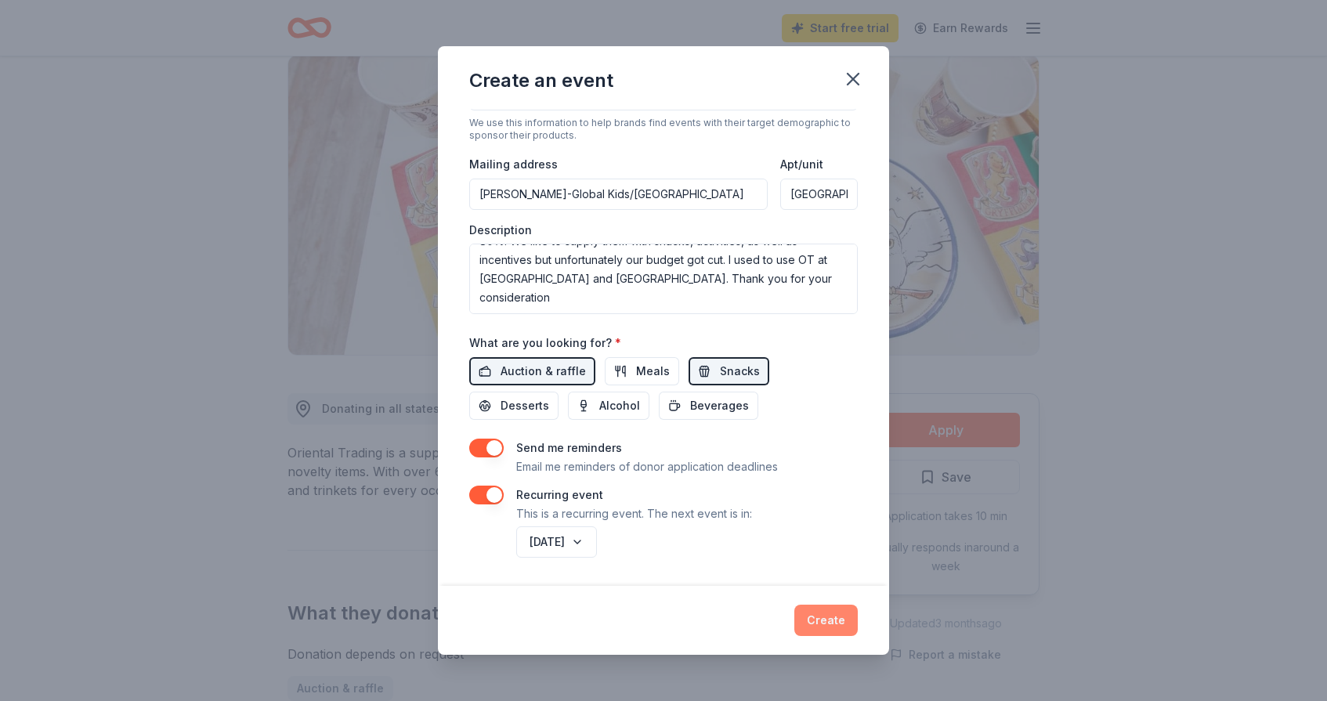
type input "150"
click at [813, 628] on button "Create" at bounding box center [825, 620] width 63 height 31
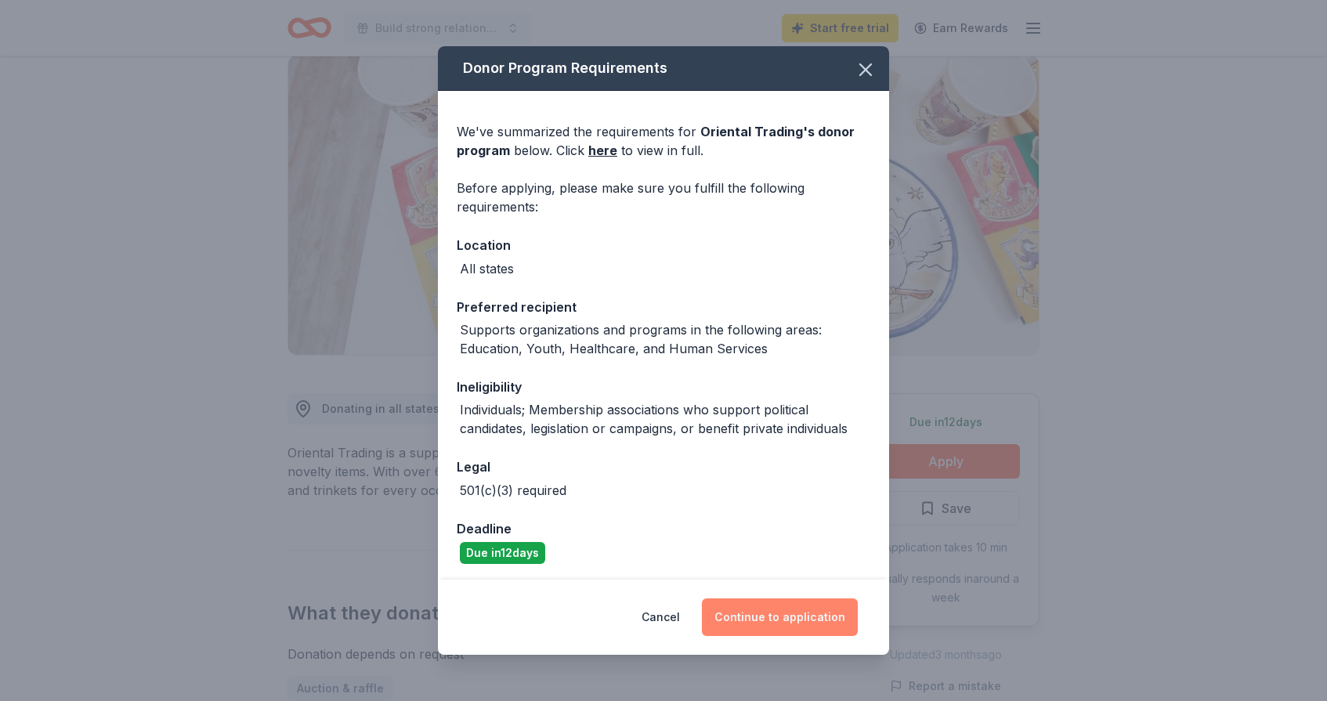
click at [760, 618] on button "Continue to application" at bounding box center [780, 618] width 156 height 38
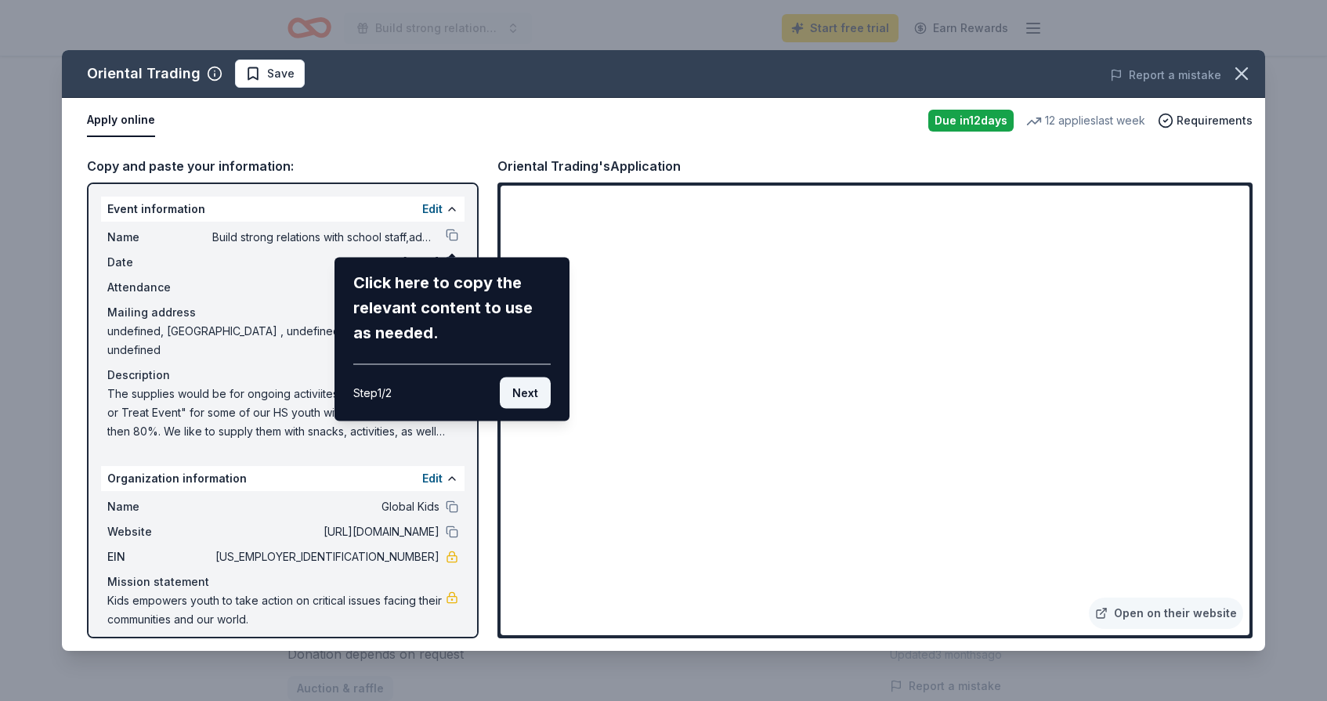
click at [532, 405] on button "Next" at bounding box center [525, 393] width 51 height 31
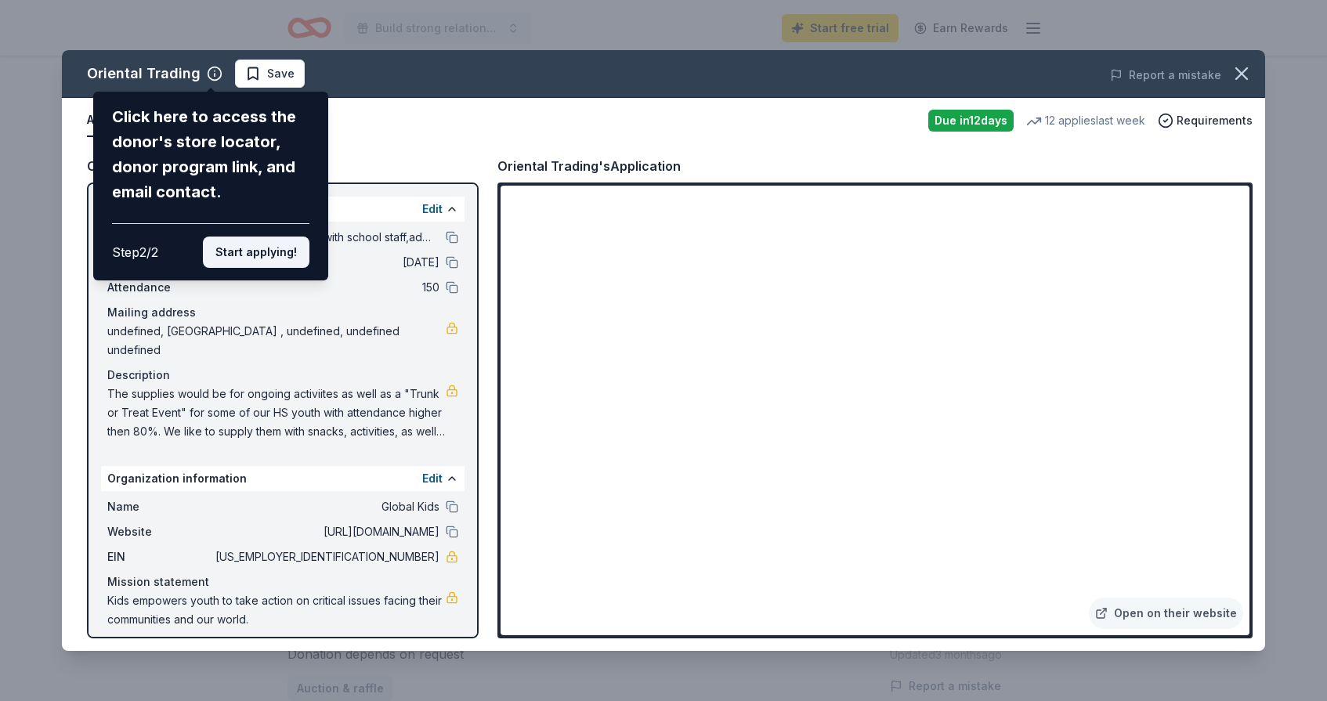
click at [278, 247] on button "Start applying!" at bounding box center [256, 252] width 107 height 31
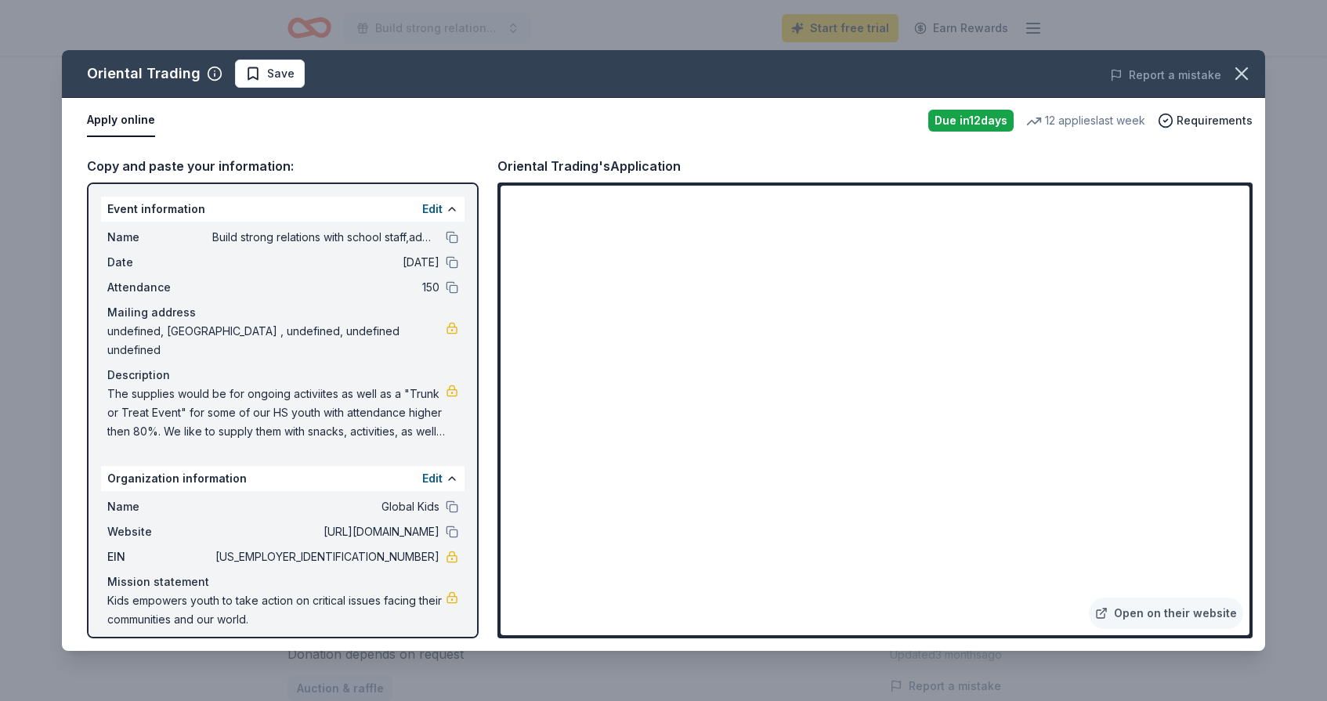
click at [400, 401] on span "The supplies would be for ongoing activiites as well as a "Trunk or Treat Event…" at bounding box center [276, 413] width 338 height 56
click at [353, 394] on span "The supplies would be for ongoing activiites as well as a "Trunk or Treat Event…" at bounding box center [276, 413] width 338 height 56
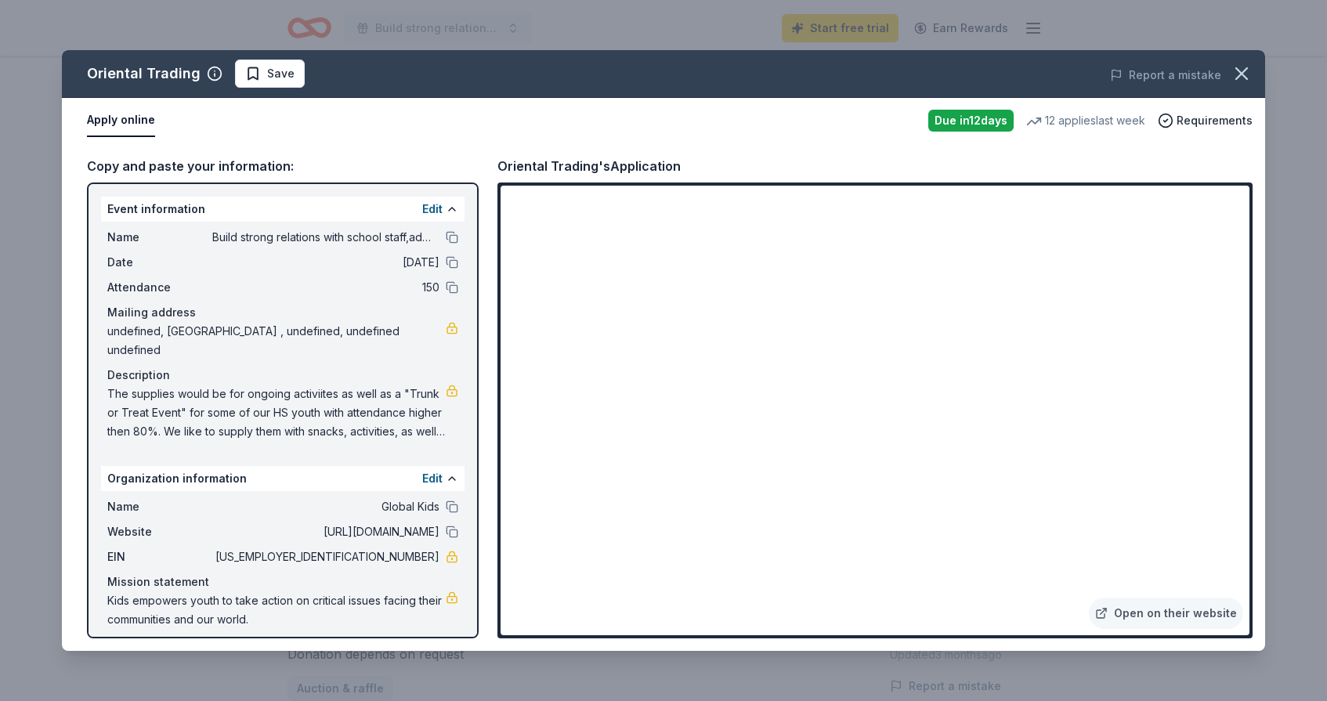
click at [226, 386] on span "The supplies would be for ongoing activiites as well as a "Trunk or Treat Event…" at bounding box center [276, 413] width 338 height 56
drag, startPoint x: 427, startPoint y: 414, endPoint x: 275, endPoint y: 366, distance: 159.3
click at [275, 385] on span "The supplies would be for ongoing activiites as well as a "Trunk or Treat Event…" at bounding box center [276, 413] width 338 height 56
